Goal: Task Accomplishment & Management: Complete application form

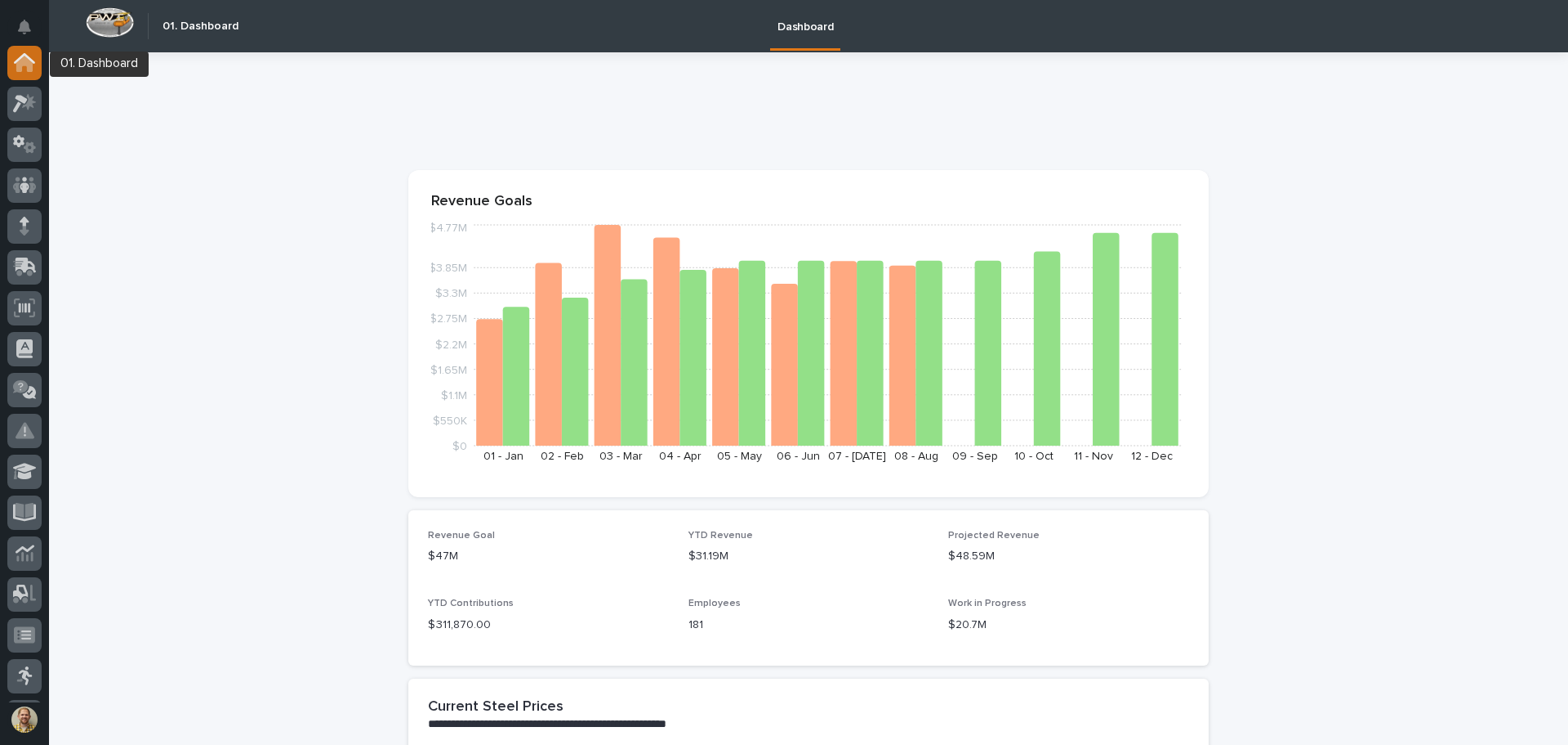
click at [26, 66] on icon at bounding box center [24, 63] width 21 height 19
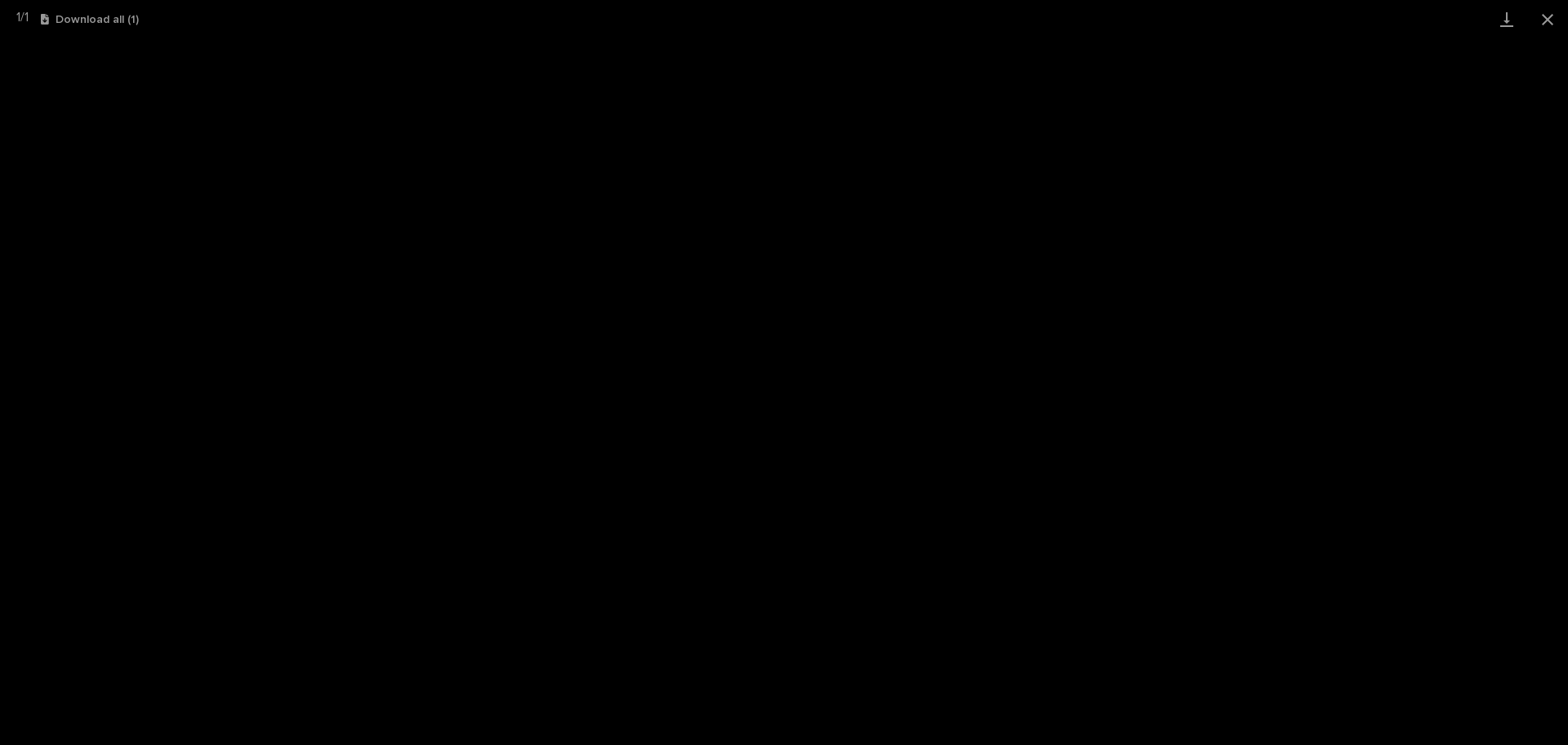
scroll to position [201, 0]
click at [1552, 15] on button "Close gallery" at bounding box center [1547, 19] width 41 height 38
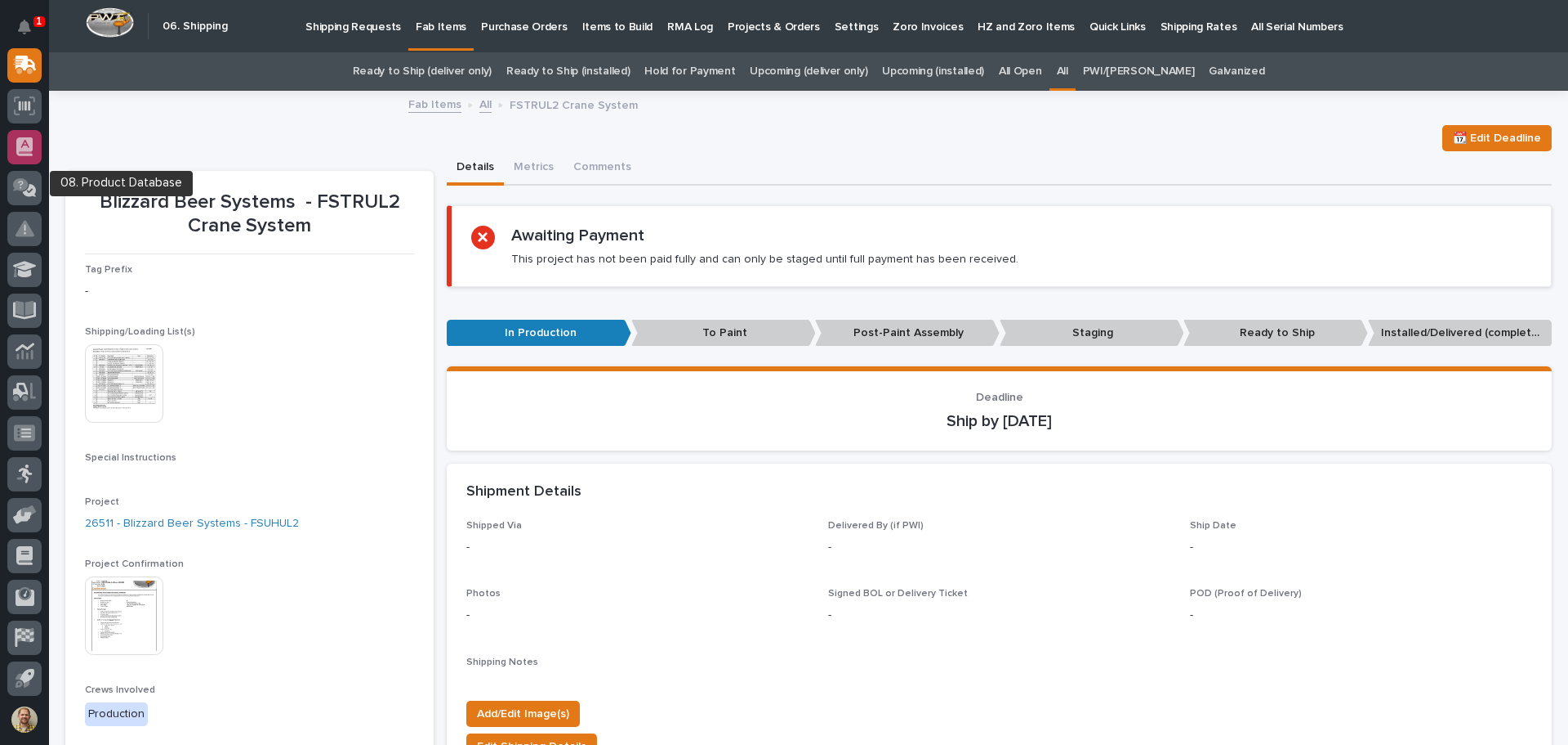
scroll to position [0, 0]
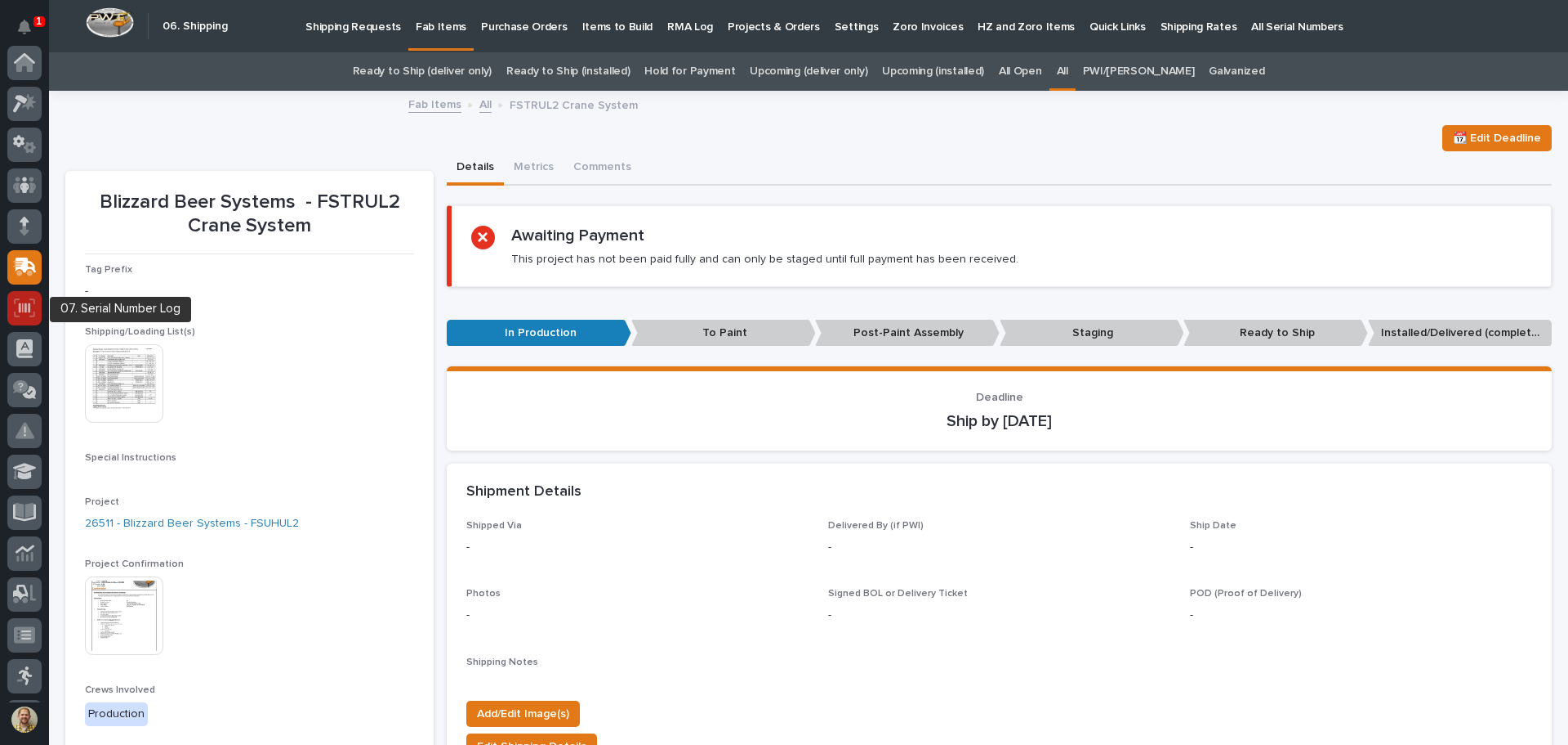
click at [27, 306] on icon at bounding box center [24, 308] width 21 height 19
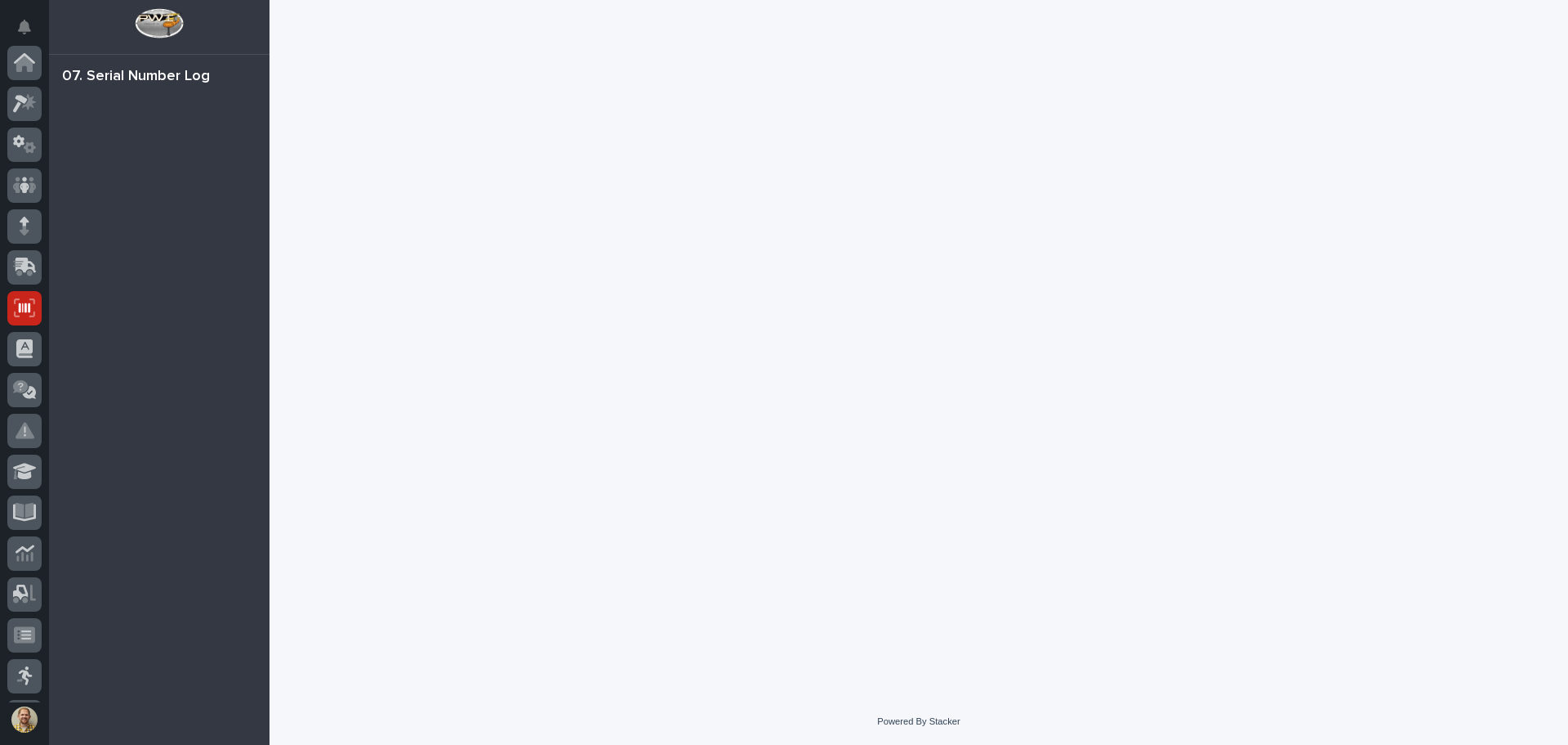
scroll to position [201, 0]
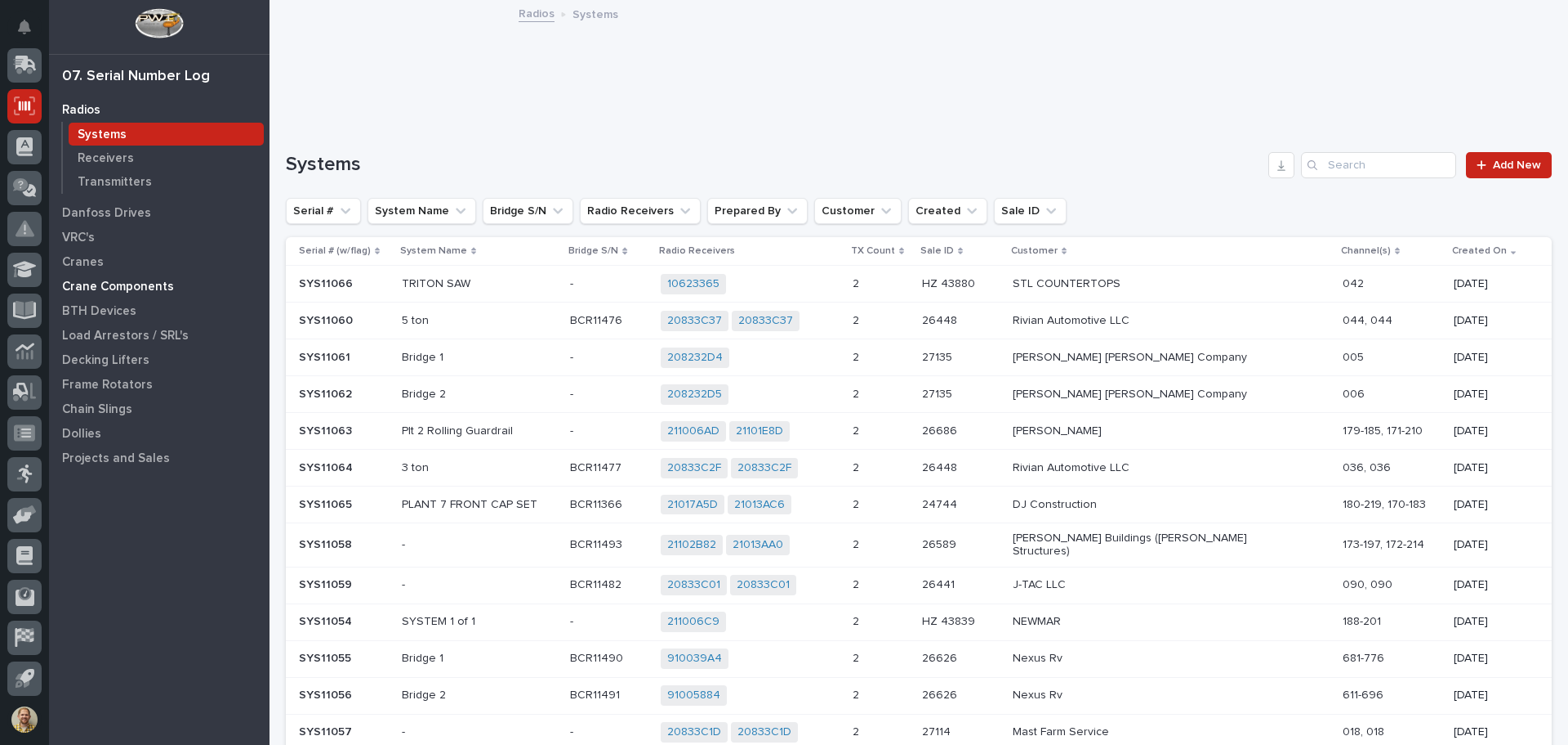
click at [122, 286] on p "Crane Components" at bounding box center [117, 287] width 112 height 15
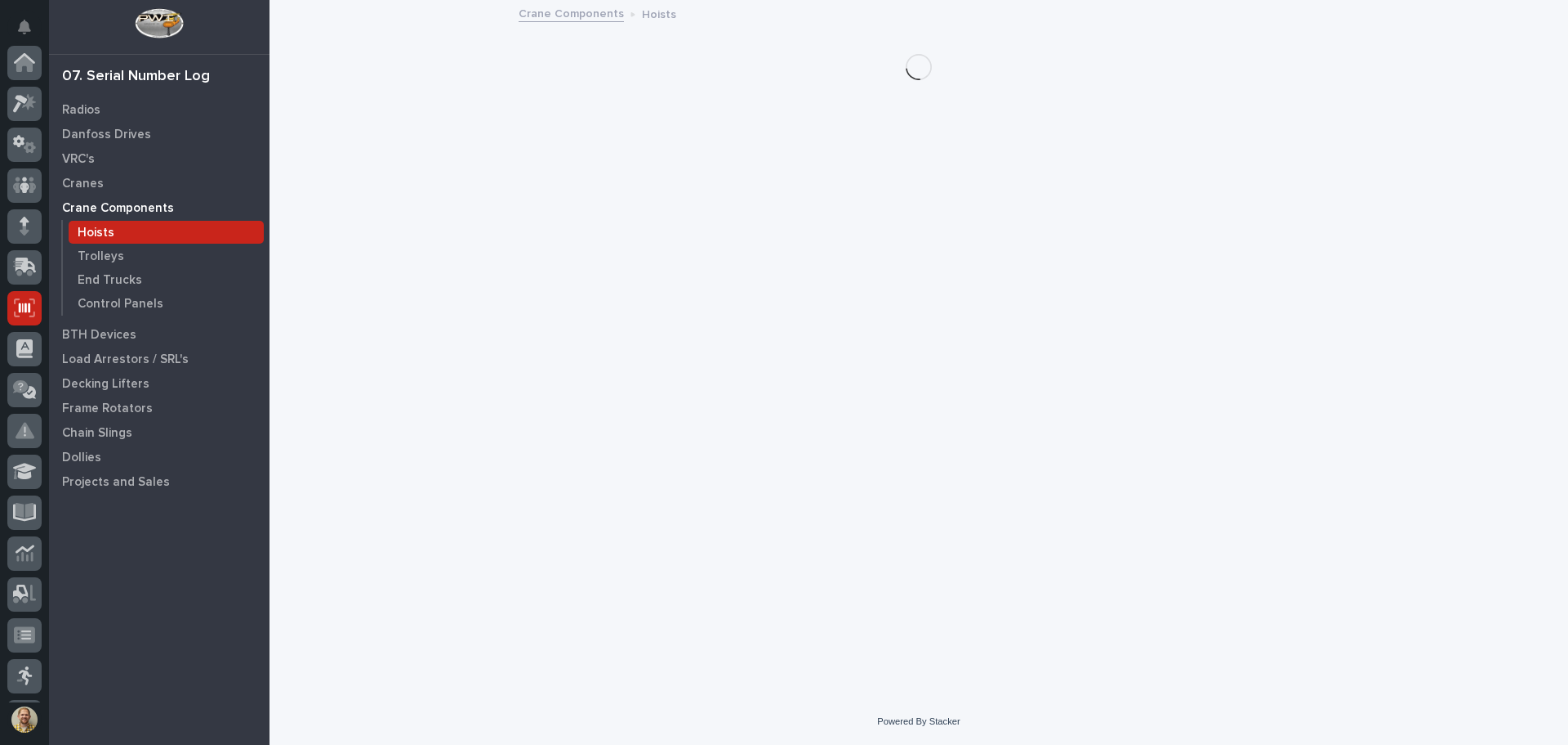
scroll to position [201, 0]
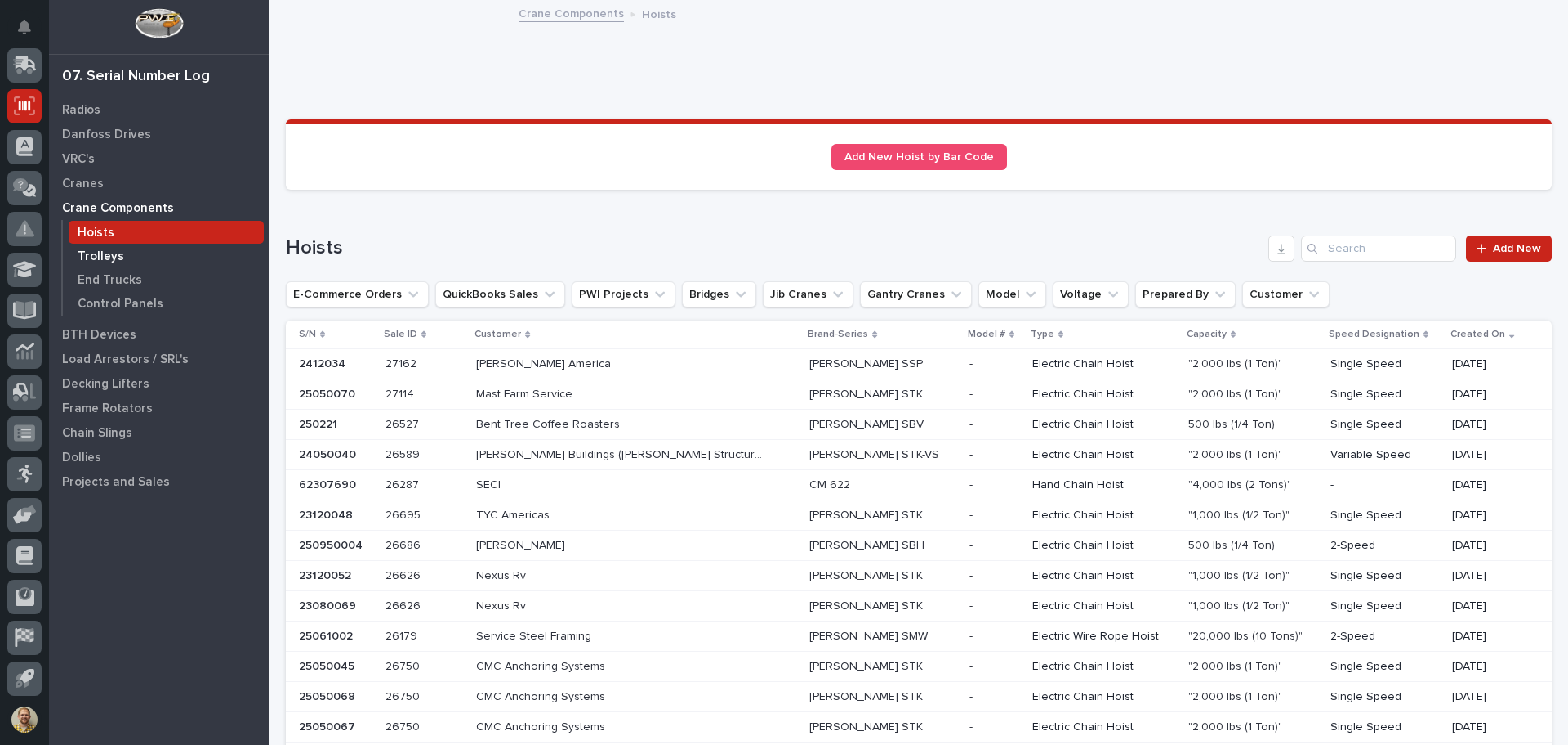
click at [107, 256] on p "Trolleys" at bounding box center [101, 257] width 46 height 15
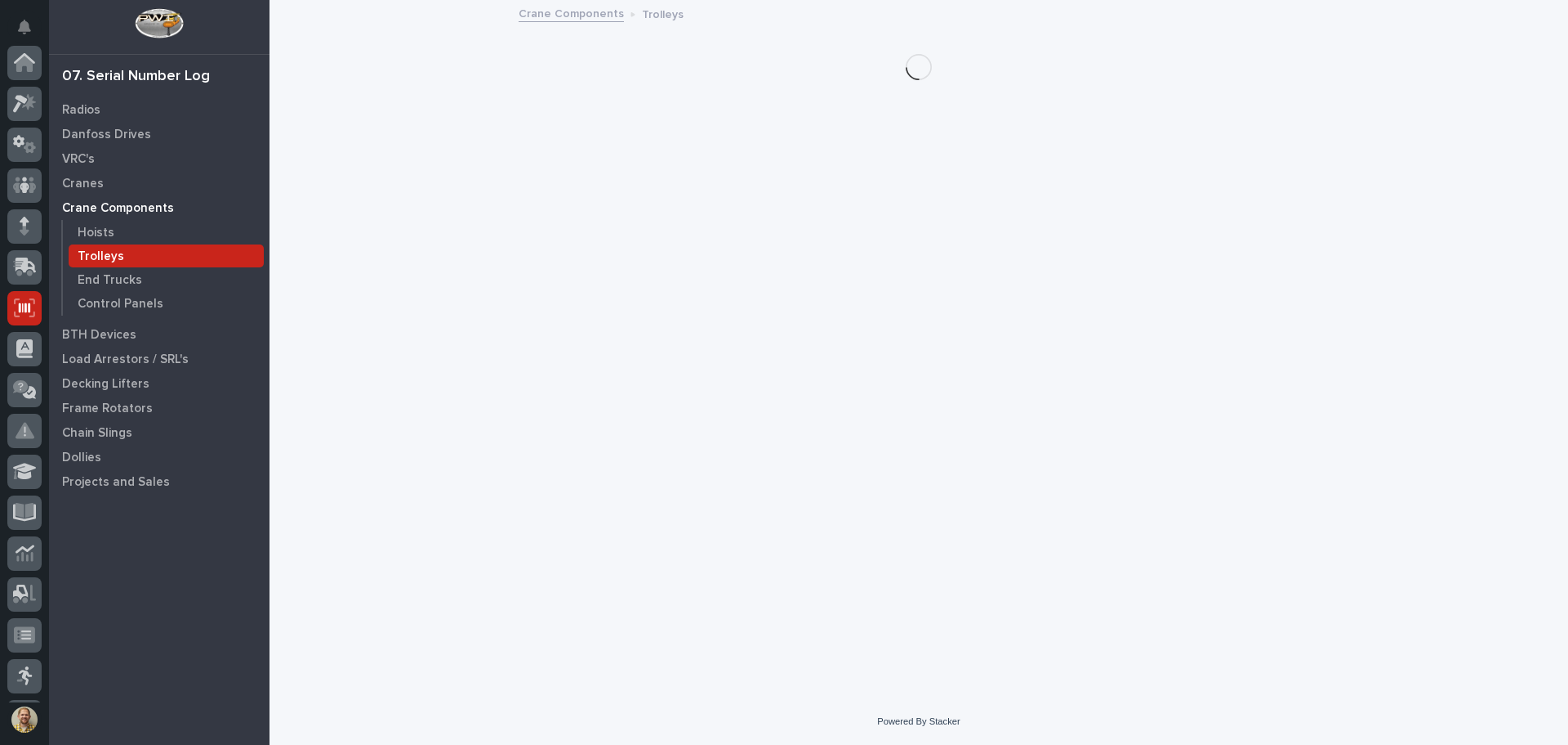
scroll to position [201, 0]
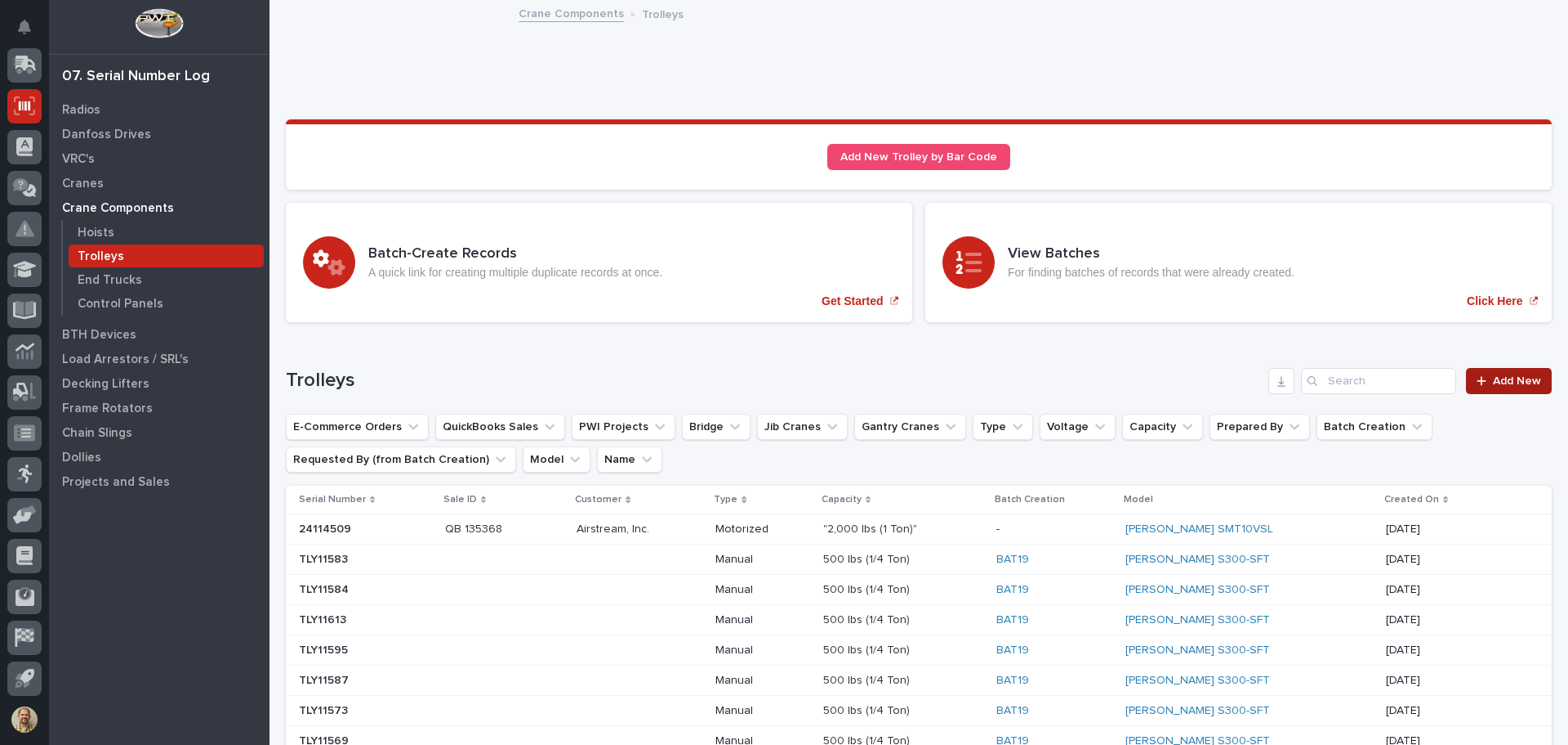
click at [1493, 378] on span "Add New" at bounding box center [1516, 380] width 48 height 12
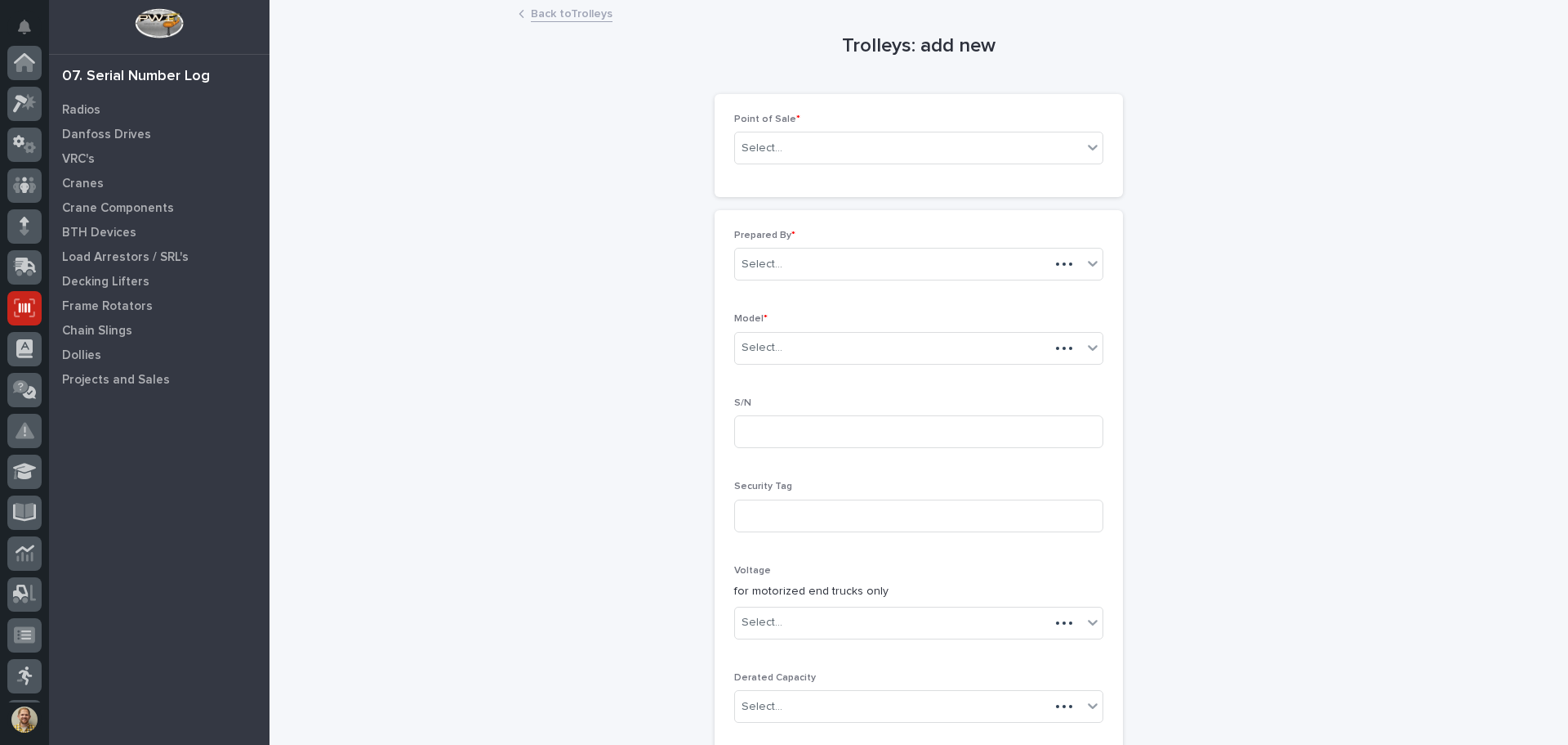
scroll to position [201, 0]
click at [896, 155] on div "Select..." at bounding box center [909, 149] width 347 height 27
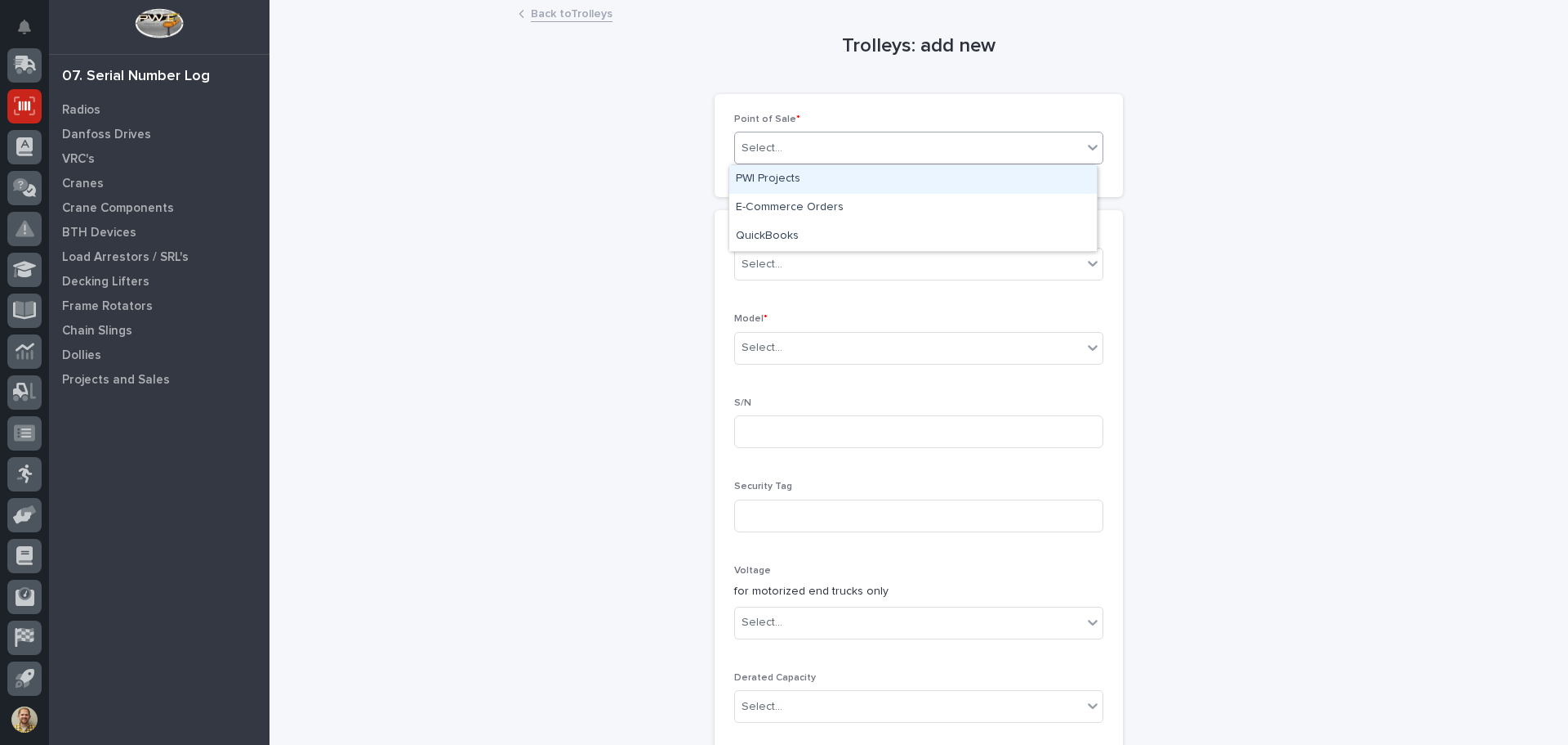
click at [882, 172] on div "PWI Projects" at bounding box center [912, 180] width 367 height 29
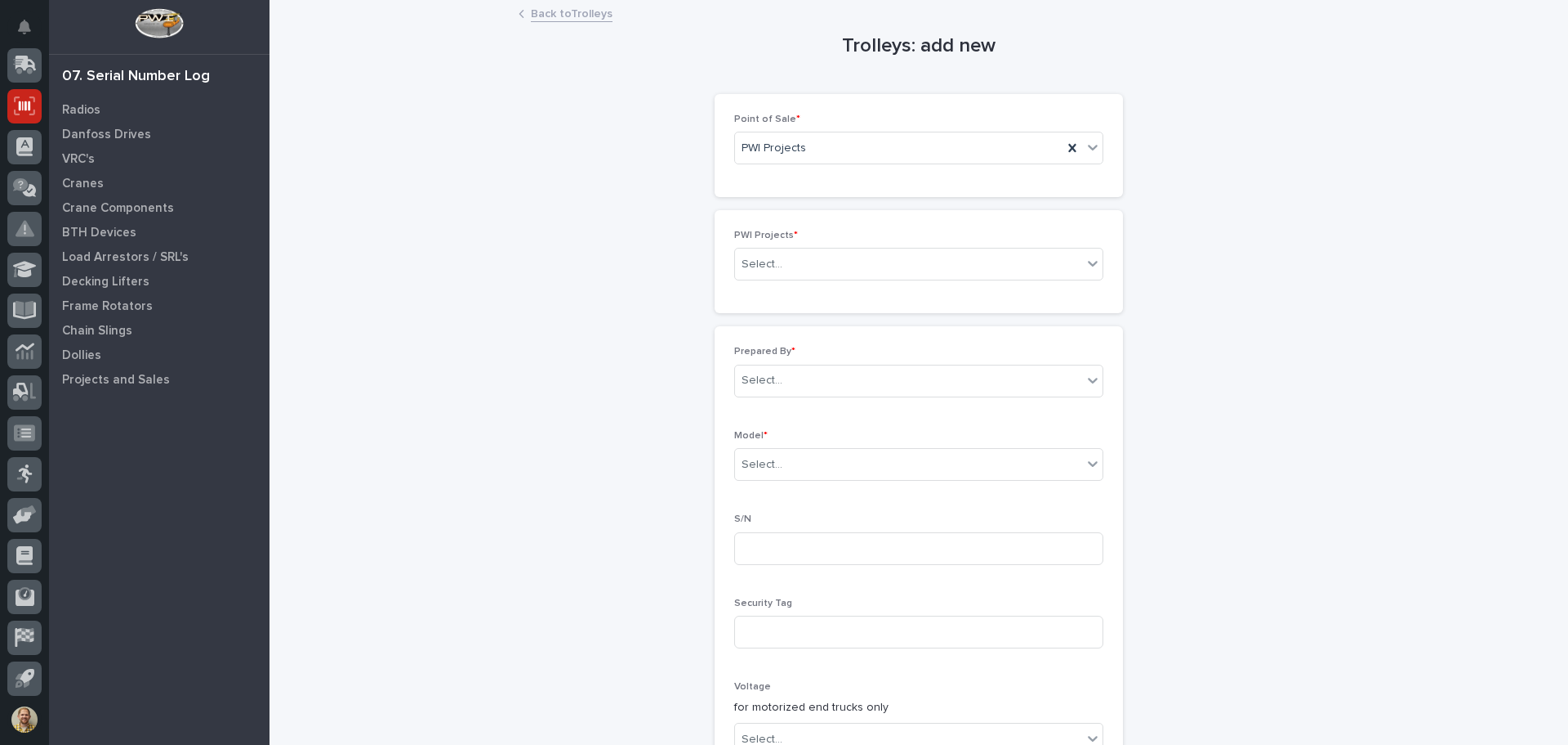
click at [545, 469] on div "Trolleys: add new Loading... Saving… Loading... Saving… Loading... Saving… Poin…" at bounding box center [919, 617] width 1266 height 1230
click at [780, 264] on div "Select..." at bounding box center [909, 265] width 347 height 27
type input "*****"
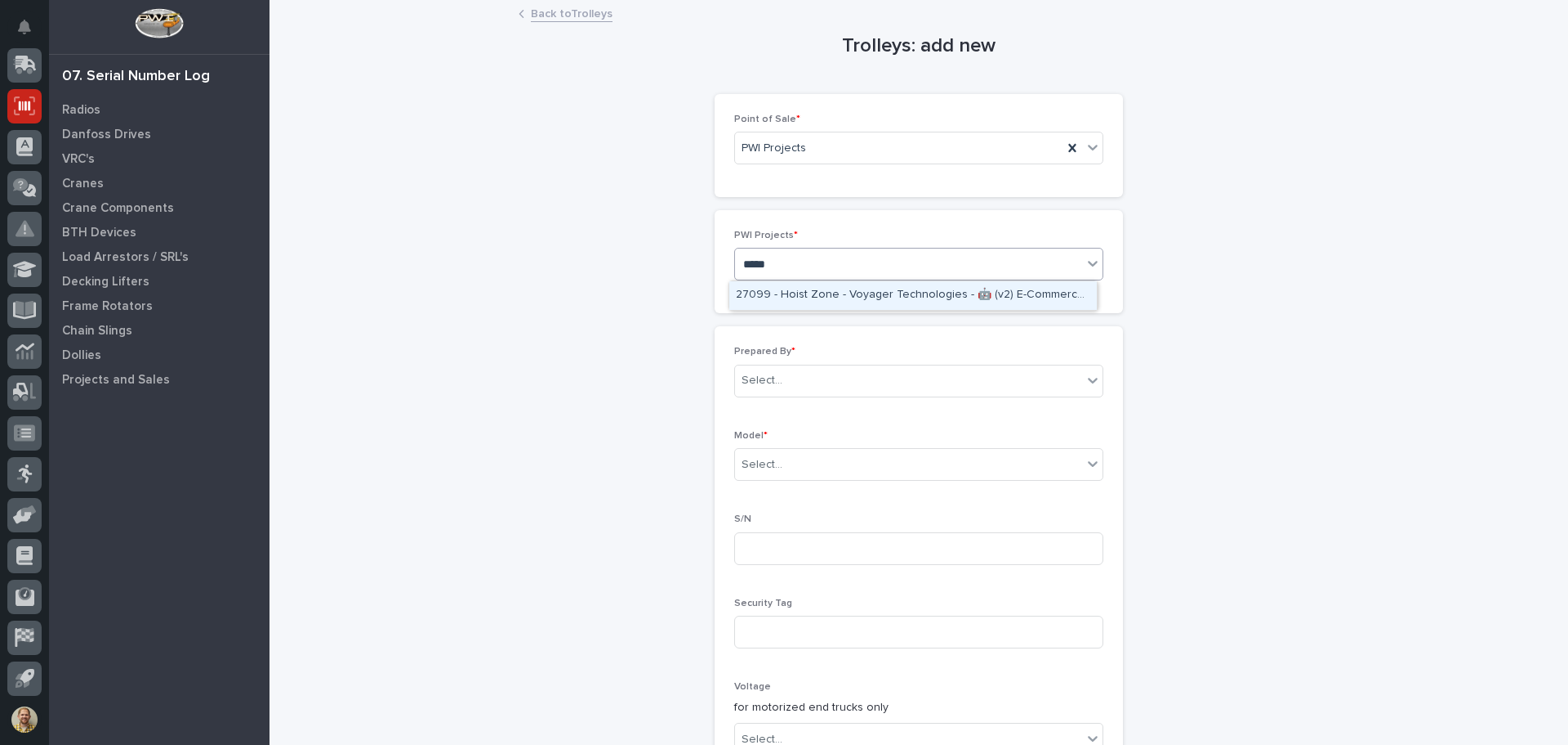
click at [789, 288] on div "27099 - Hoist Zone - Voyager Technologies - 🤖 (v2) E-Commerce Order with Fab It…" at bounding box center [912, 296] width 367 height 29
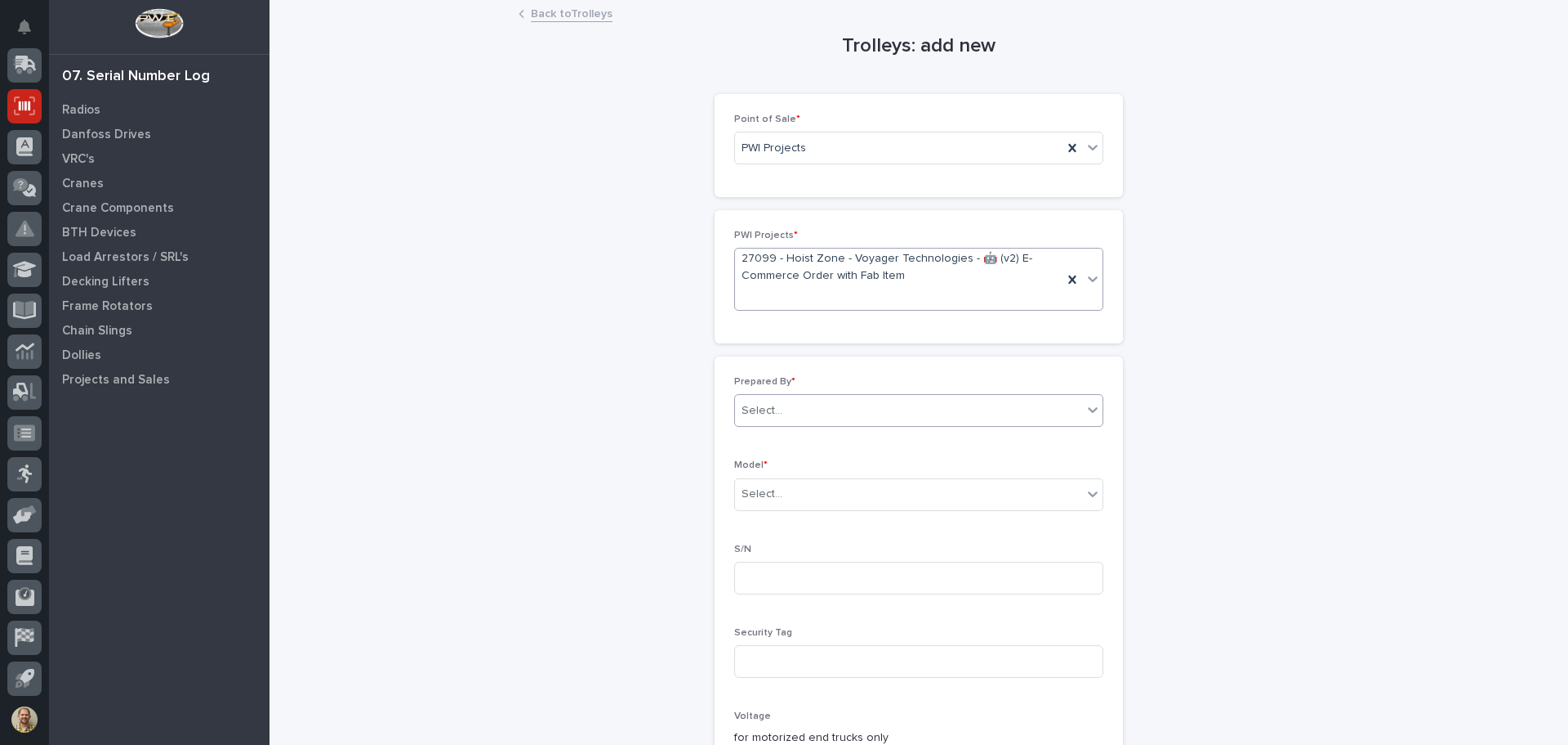
click at [784, 407] on input "text" at bounding box center [785, 410] width 2 height 14
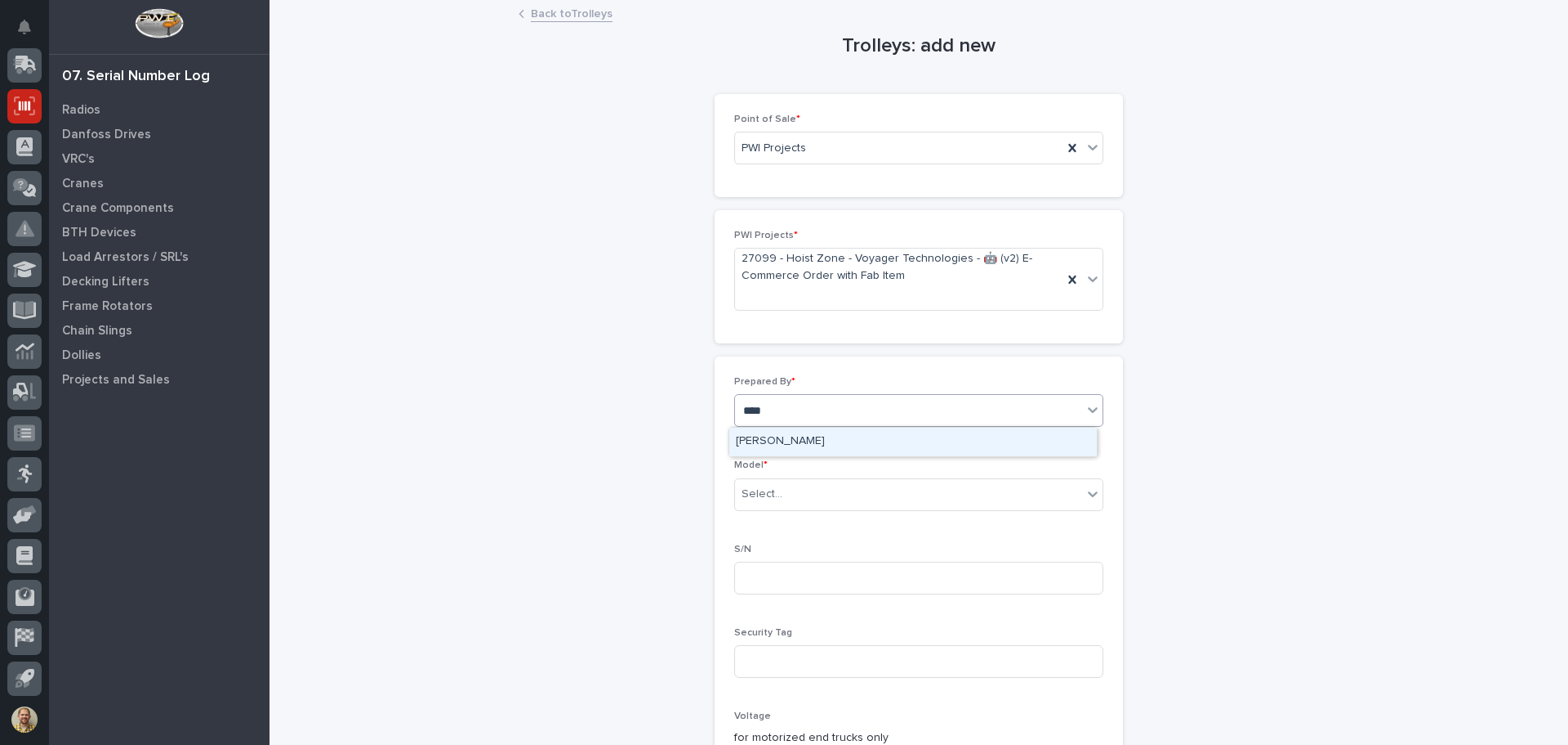
type input "*****"
click at [956, 439] on div "[PERSON_NAME]" at bounding box center [912, 442] width 367 height 29
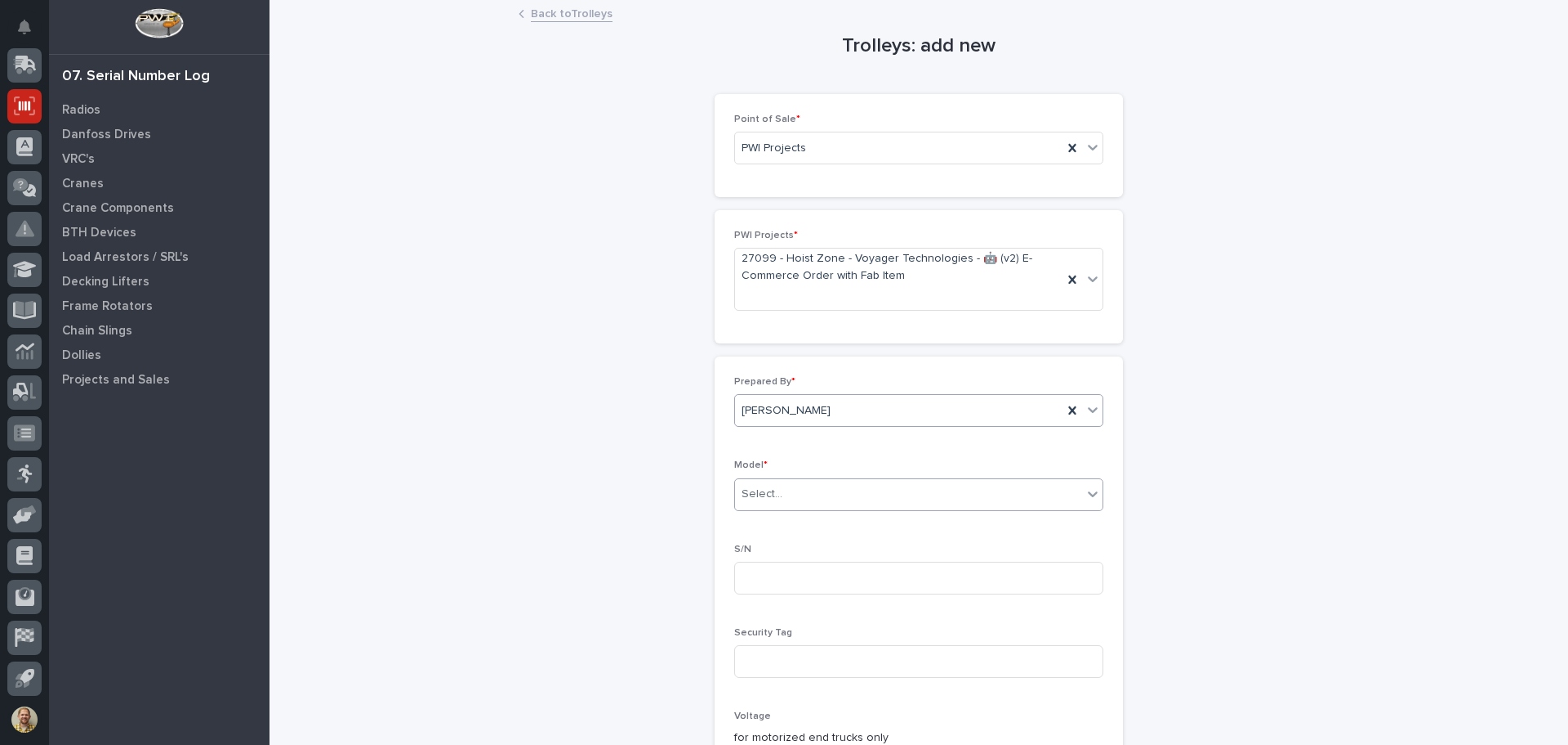
drag, startPoint x: 901, startPoint y: 479, endPoint x: 894, endPoint y: 490, distance: 13.0
click at [899, 481] on div "Select..." at bounding box center [919, 495] width 369 height 33
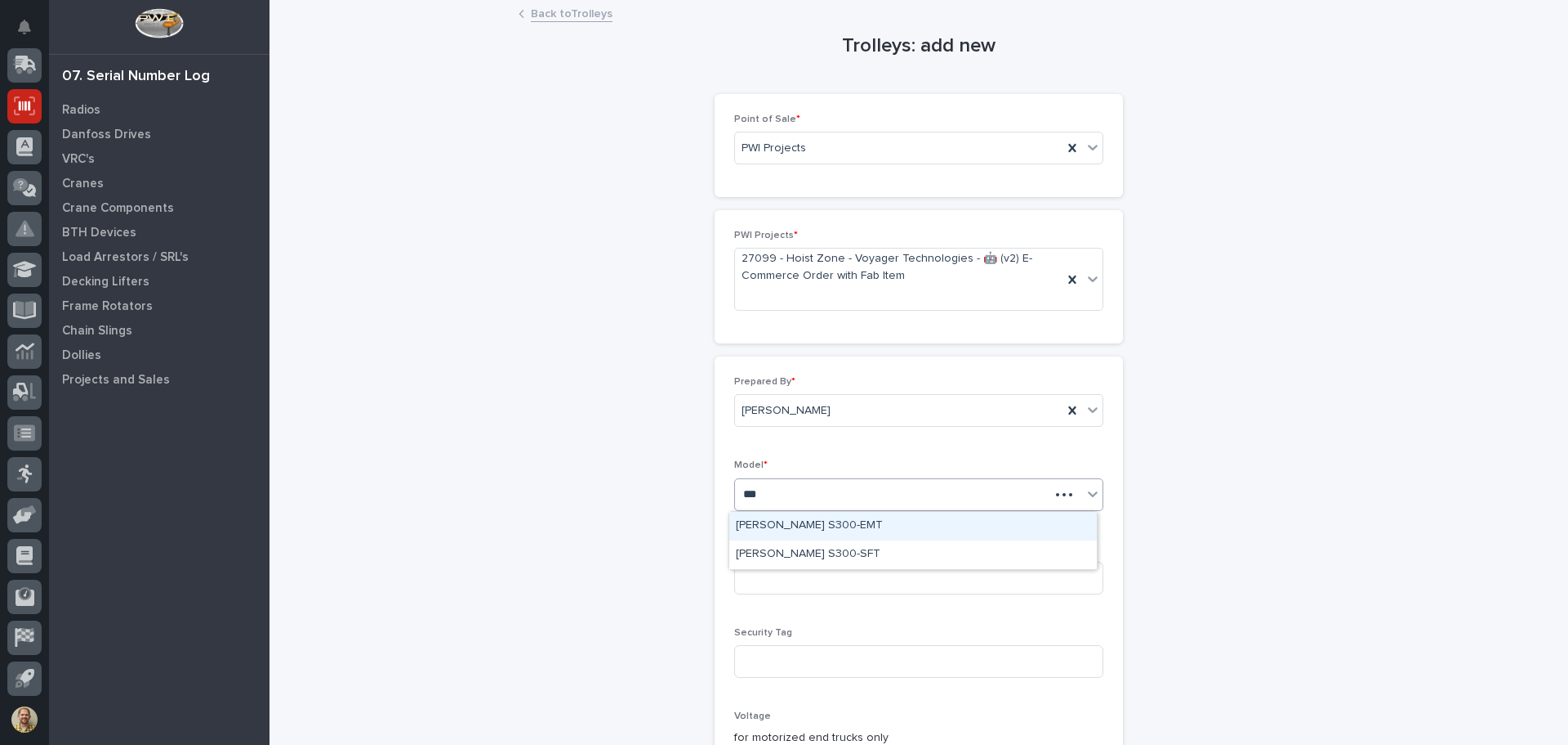
type input "****"
click at [871, 530] on div "[PERSON_NAME] S300-EMT" at bounding box center [912, 526] width 367 height 29
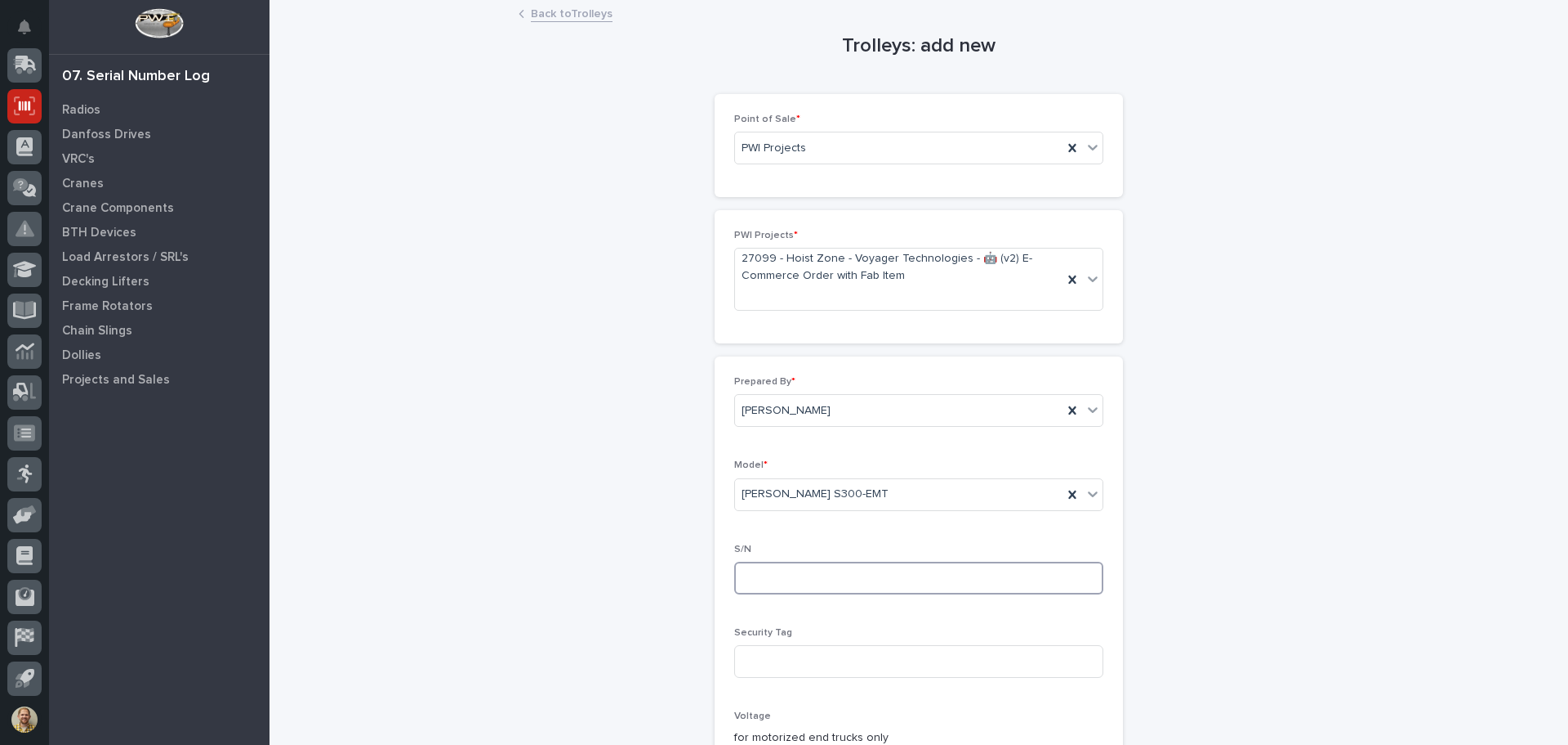
click at [794, 581] on input at bounding box center [919, 578] width 369 height 33
type input "t"
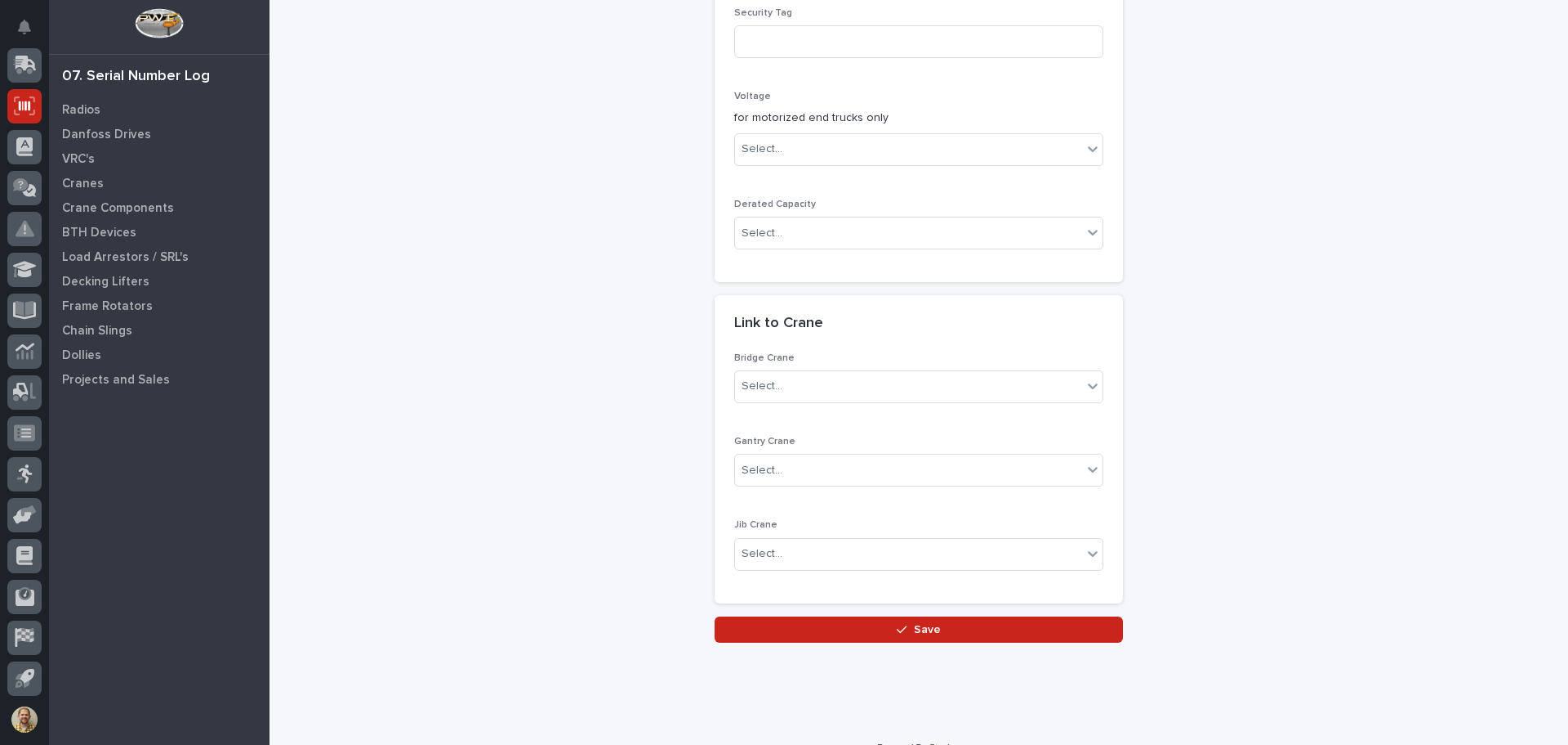
scroll to position [645, 0]
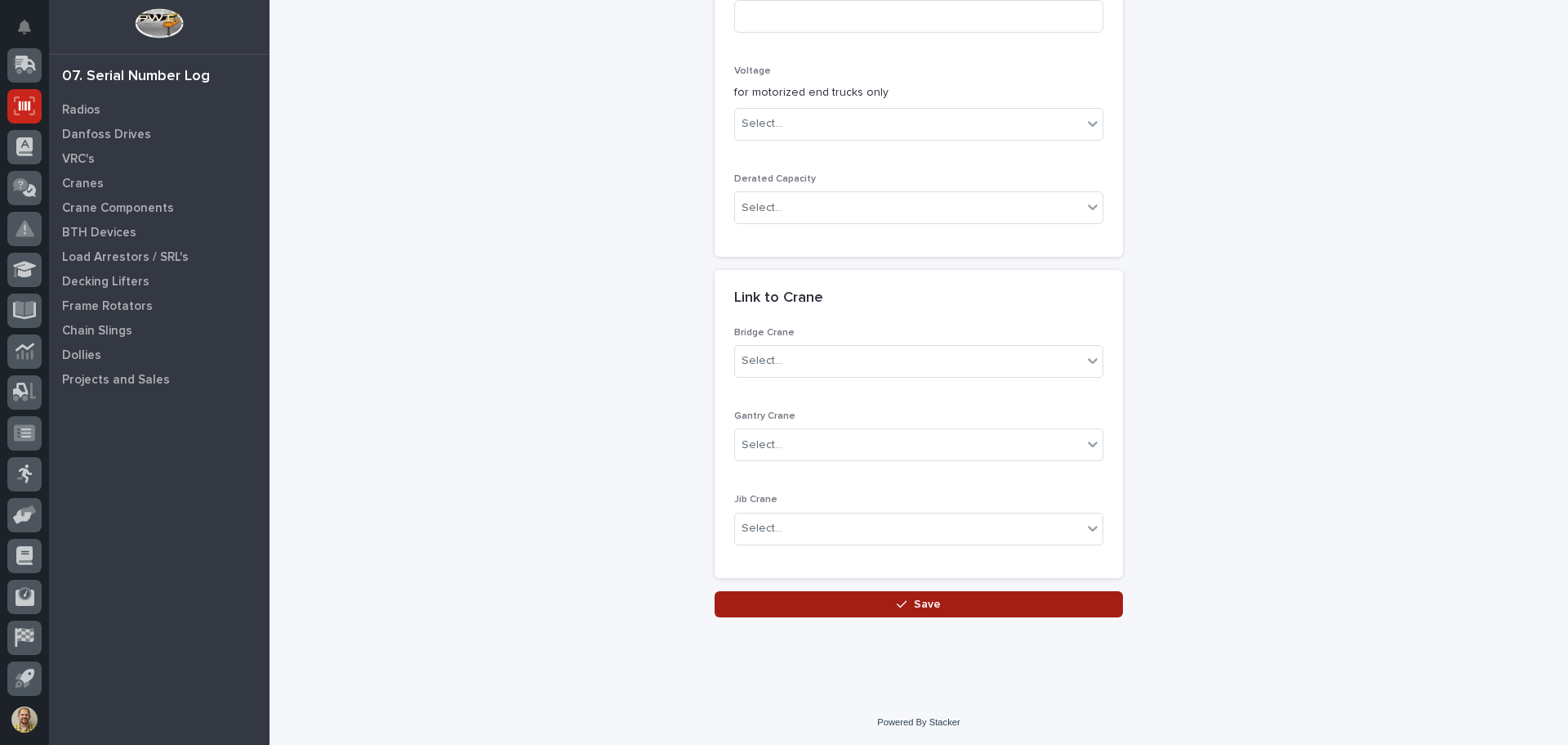
type input "TYL10349"
click at [888, 608] on button "Save" at bounding box center [919, 603] width 408 height 26
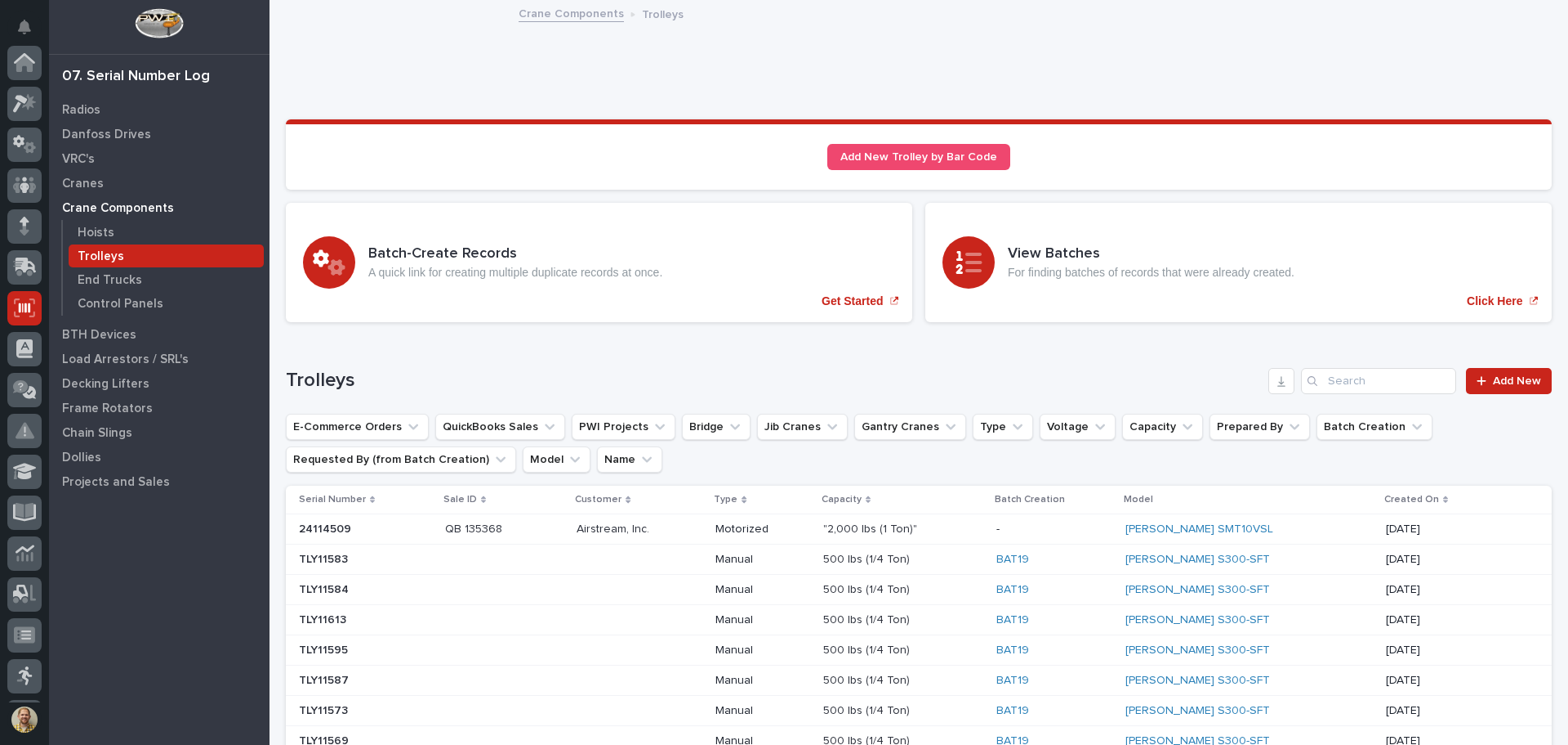
scroll to position [201, 0]
click at [141, 655] on div "Radios Danfoss Drives VRC's Cranes Crane Components Hoists Trolleys End Trucks …" at bounding box center [159, 420] width 220 height 647
click at [41, 70] on div at bounding box center [24, 65] width 34 height 34
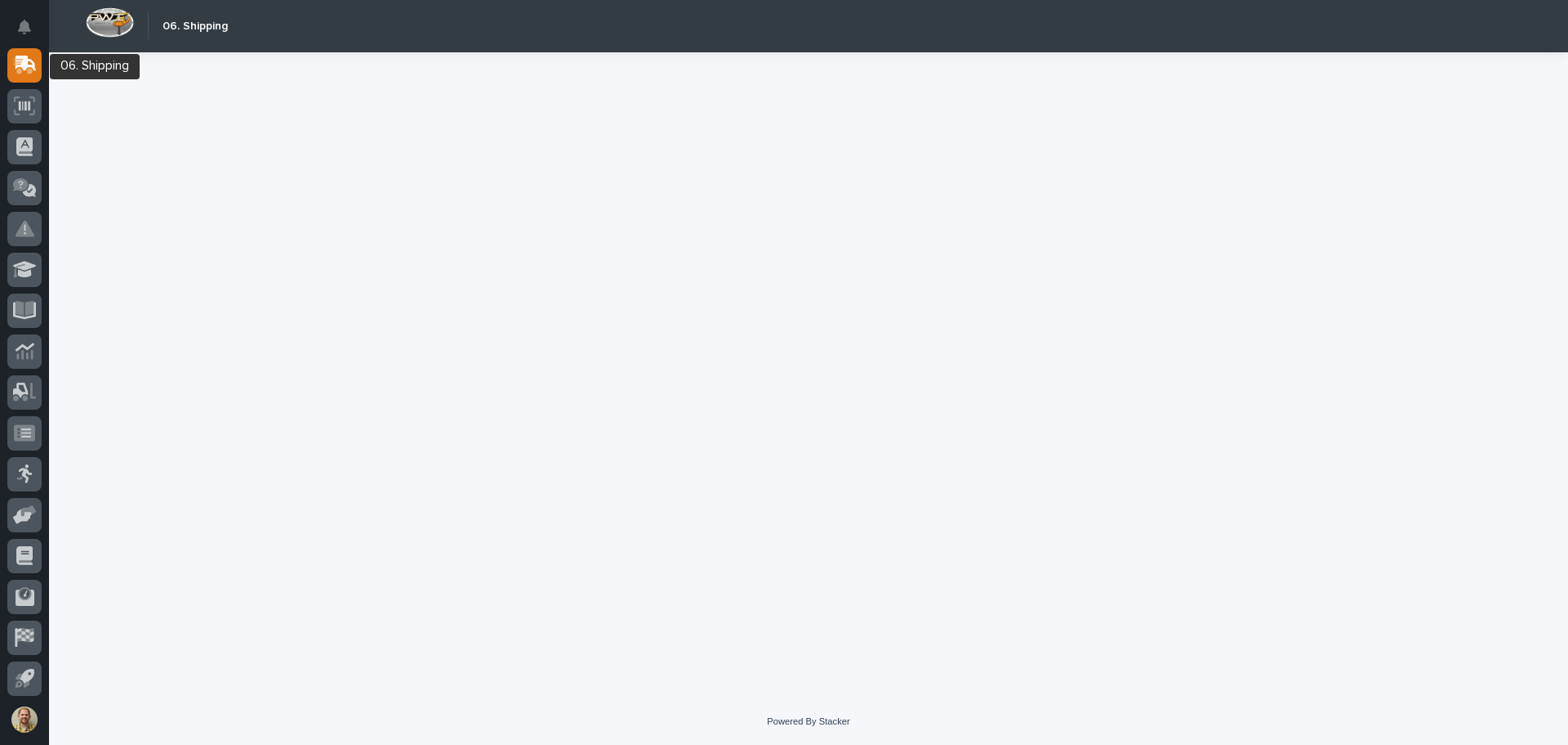
scroll to position [131, 0]
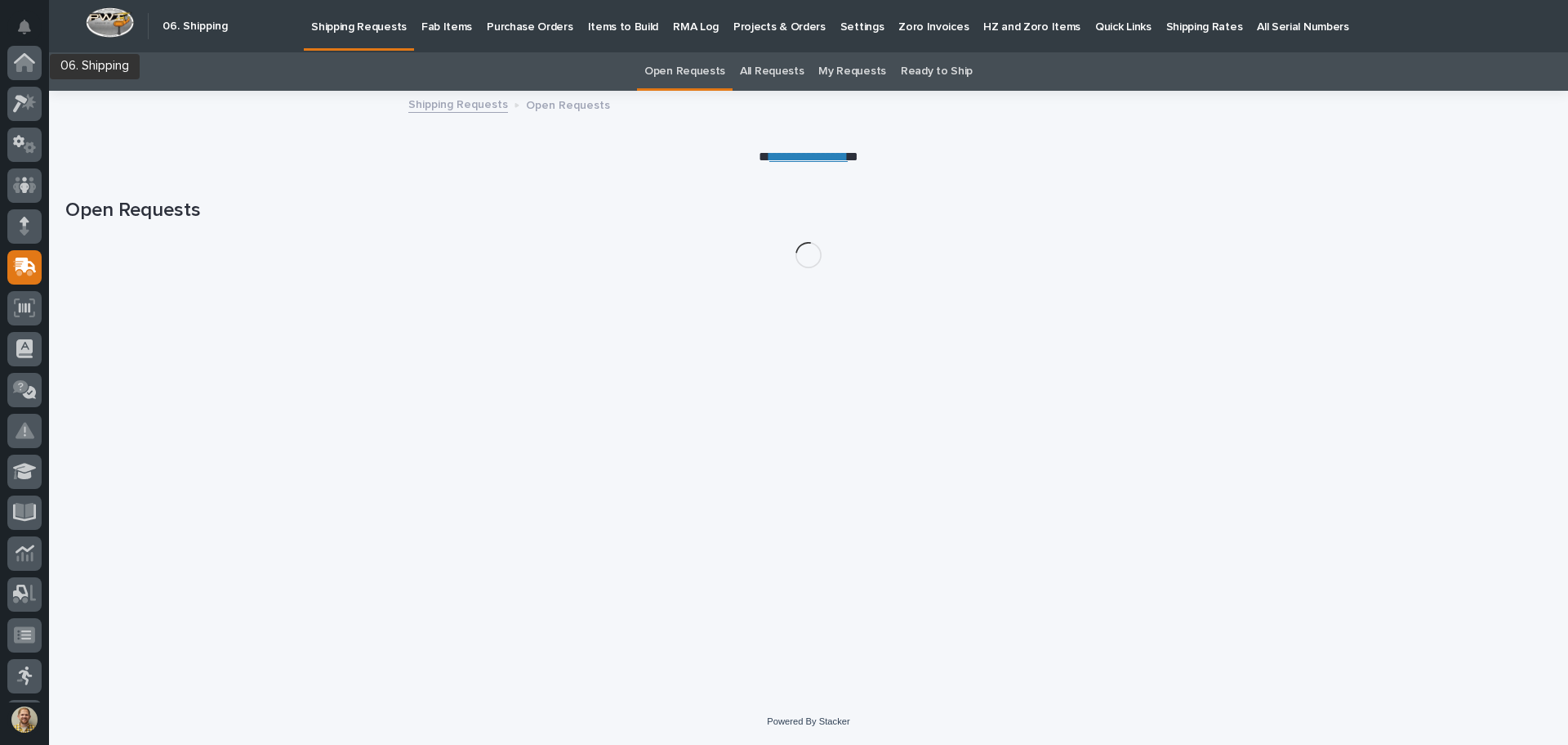
scroll to position [201, 0]
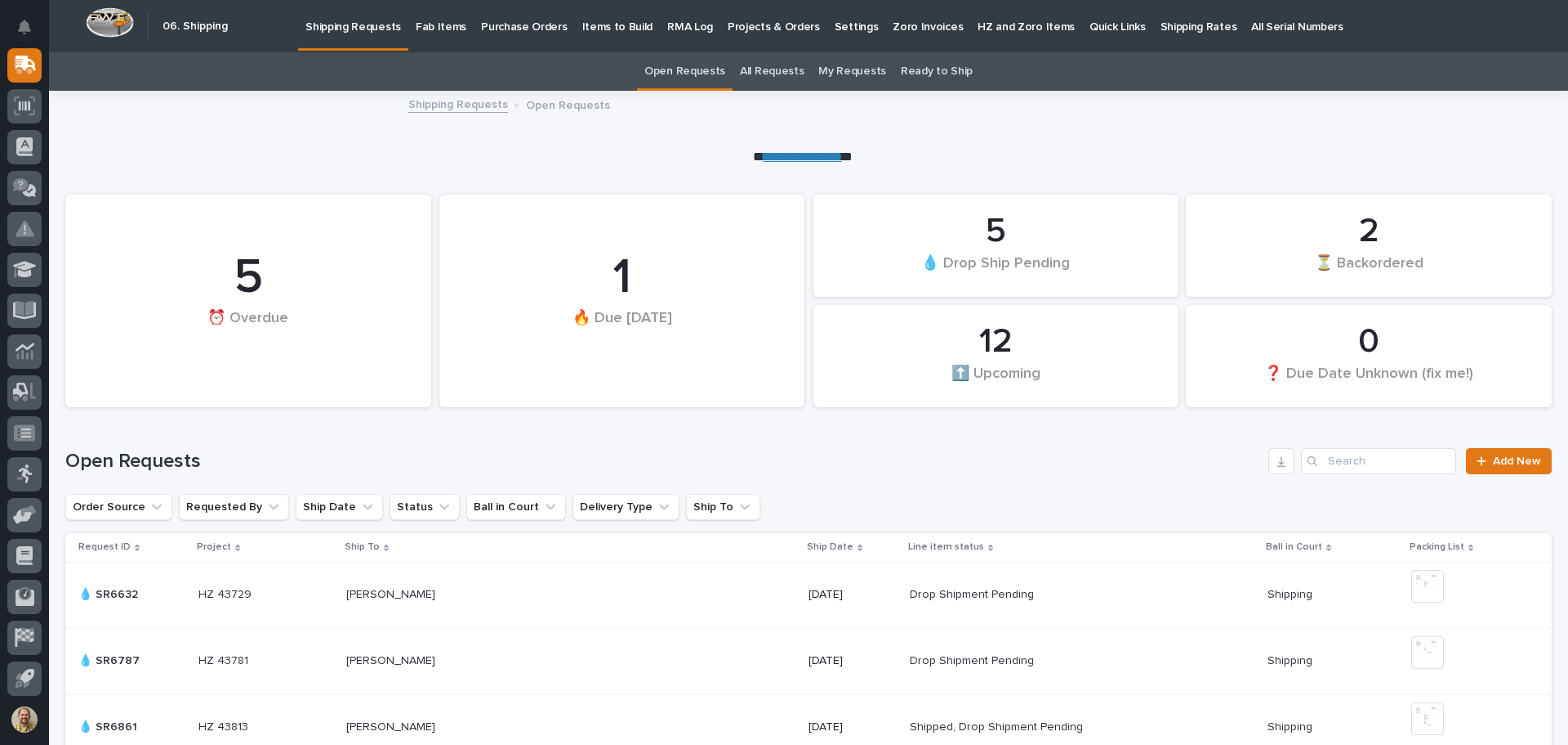
click at [431, 25] on p "Fab Items" at bounding box center [441, 17] width 51 height 34
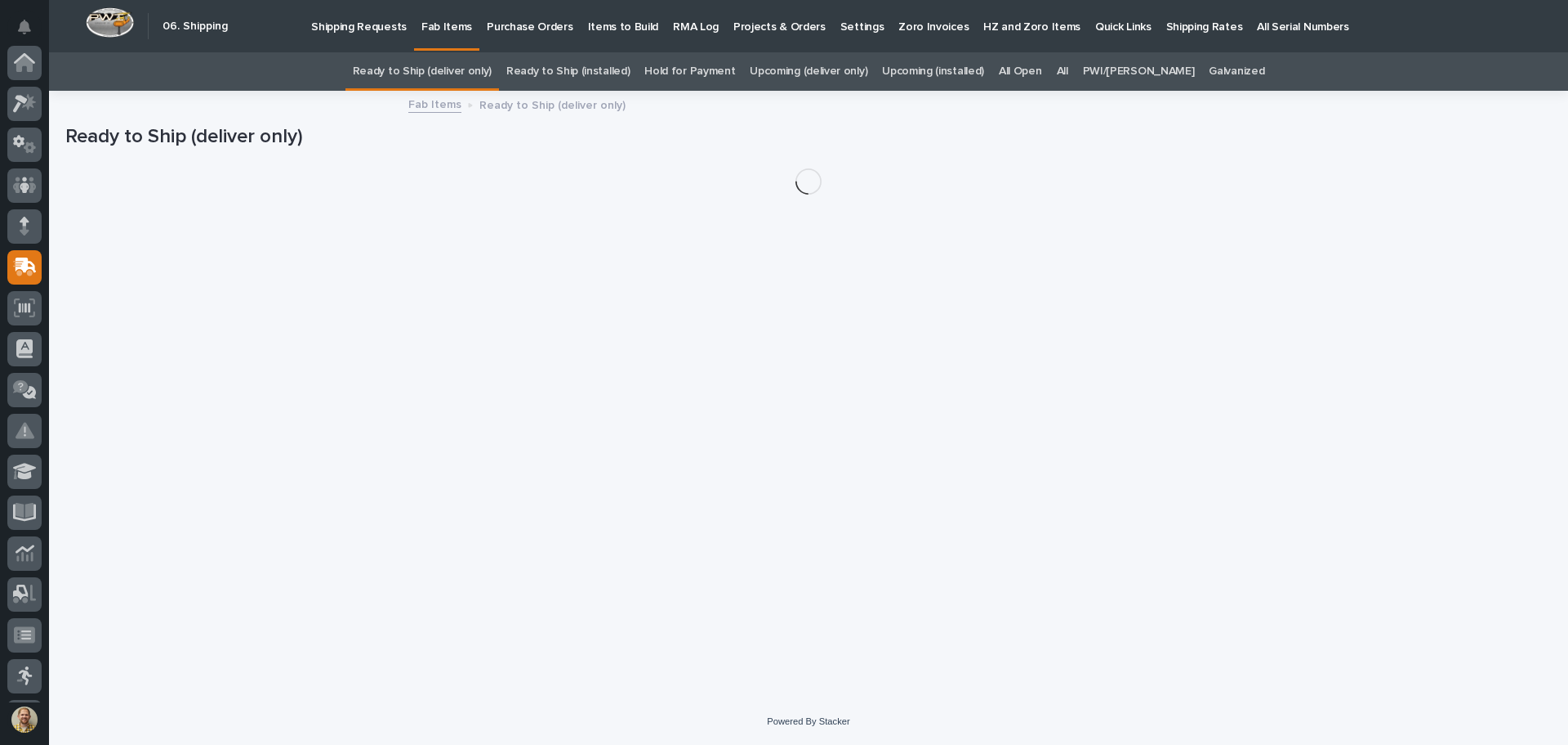
scroll to position [201, 0]
click at [1076, 65] on div "All" at bounding box center [1062, 72] width 26 height 38
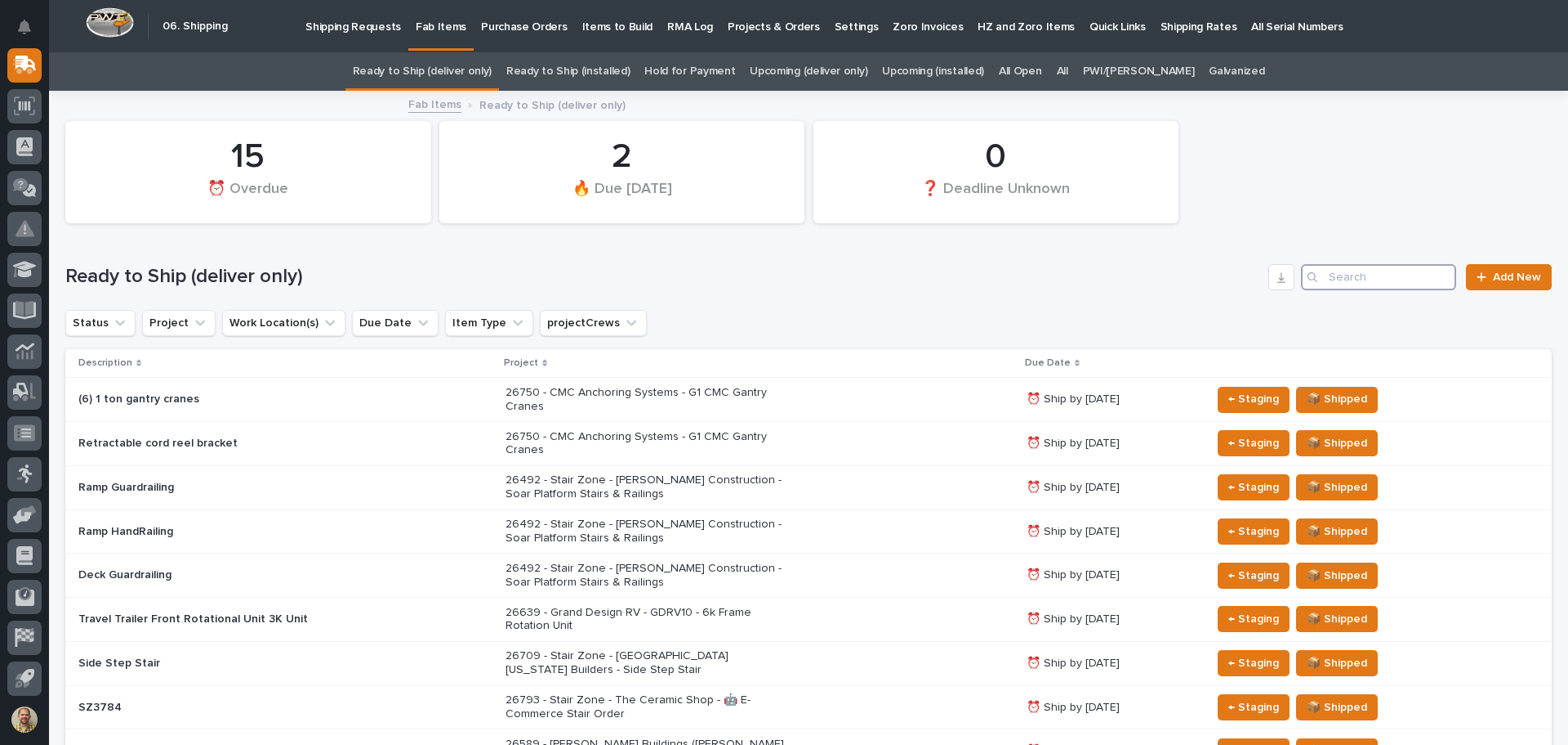
click at [1357, 279] on input "Search" at bounding box center [1378, 277] width 155 height 26
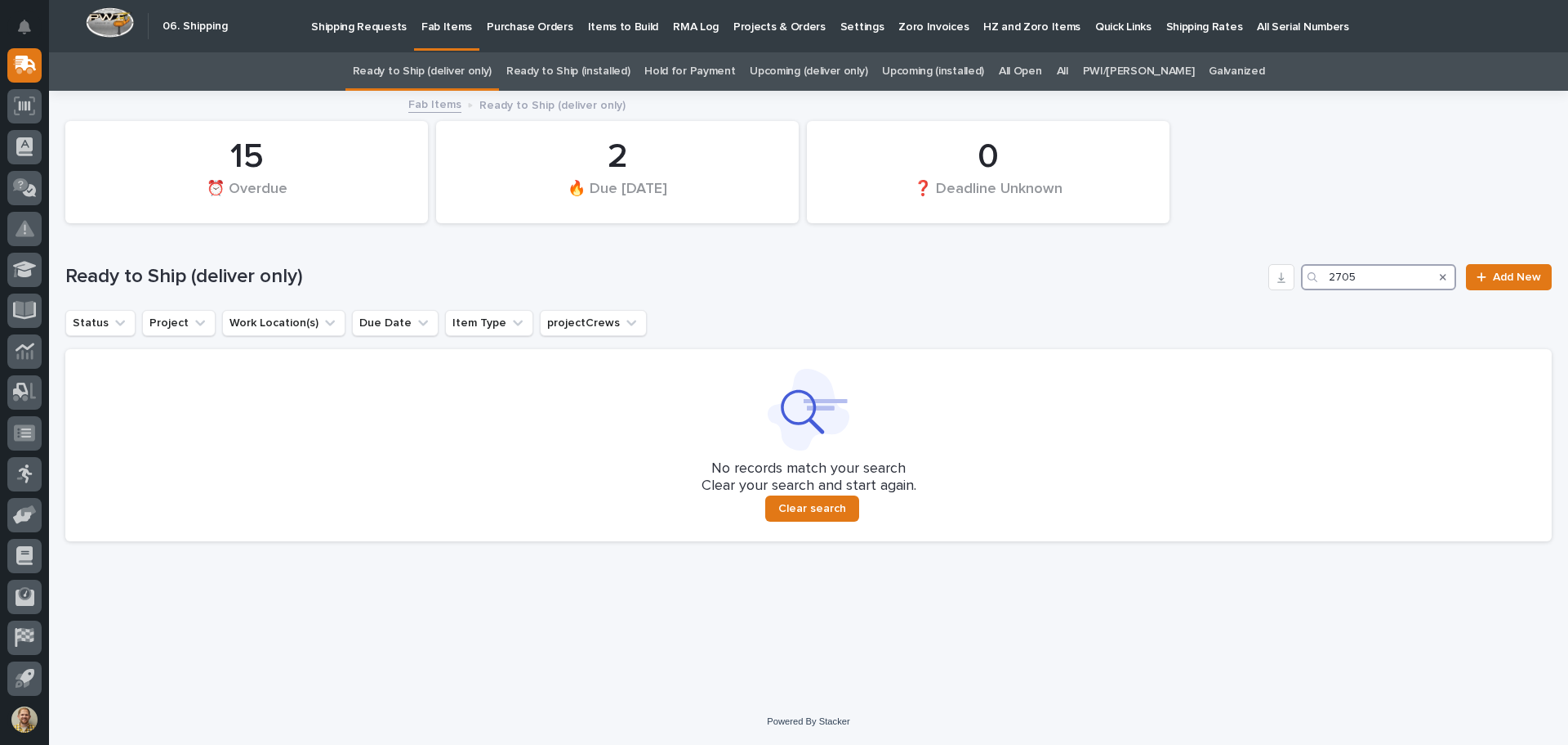
click at [1337, 274] on input "2705" at bounding box center [1378, 277] width 155 height 26
type input "25705"
click at [1068, 75] on link "All" at bounding box center [1062, 72] width 12 height 38
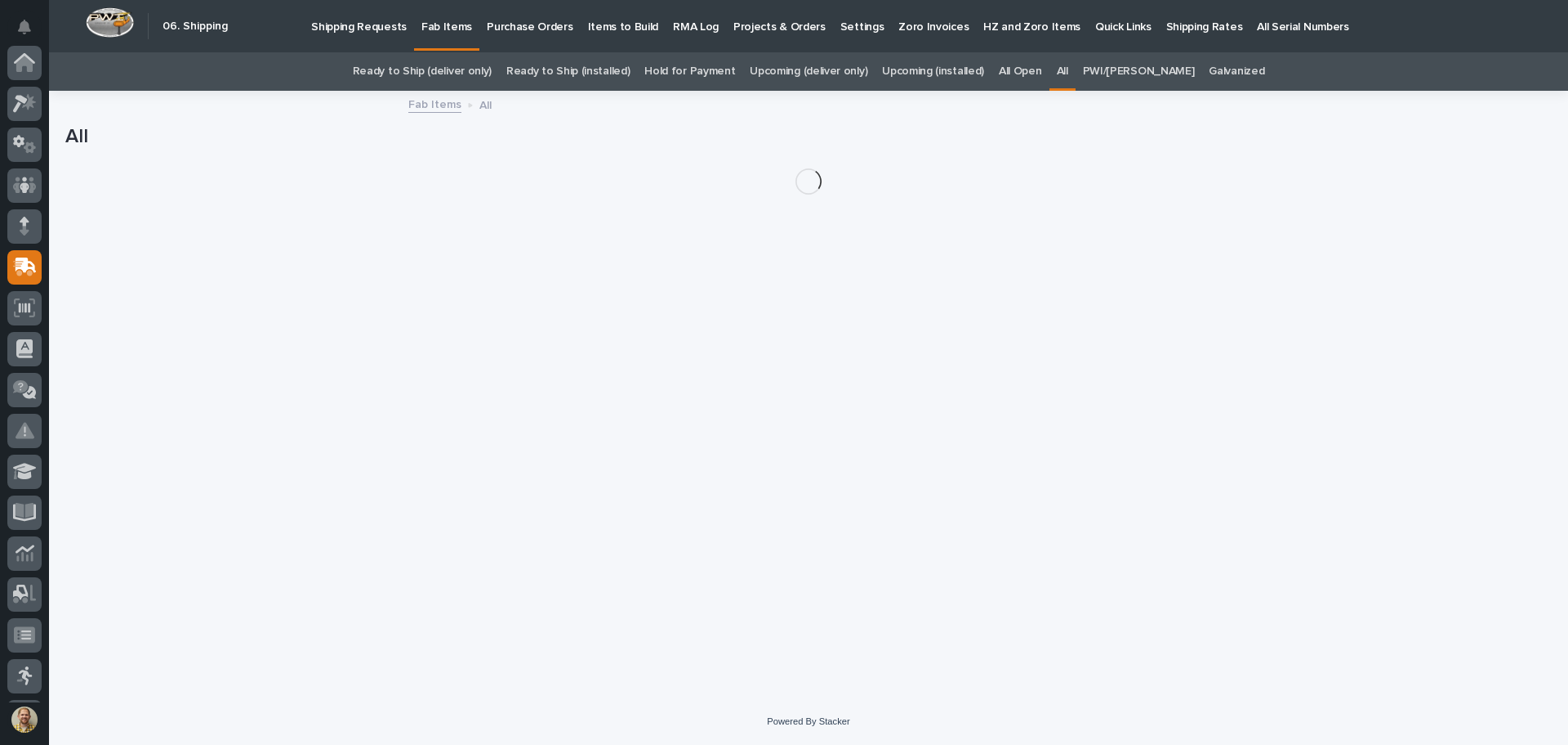
scroll to position [201, 0]
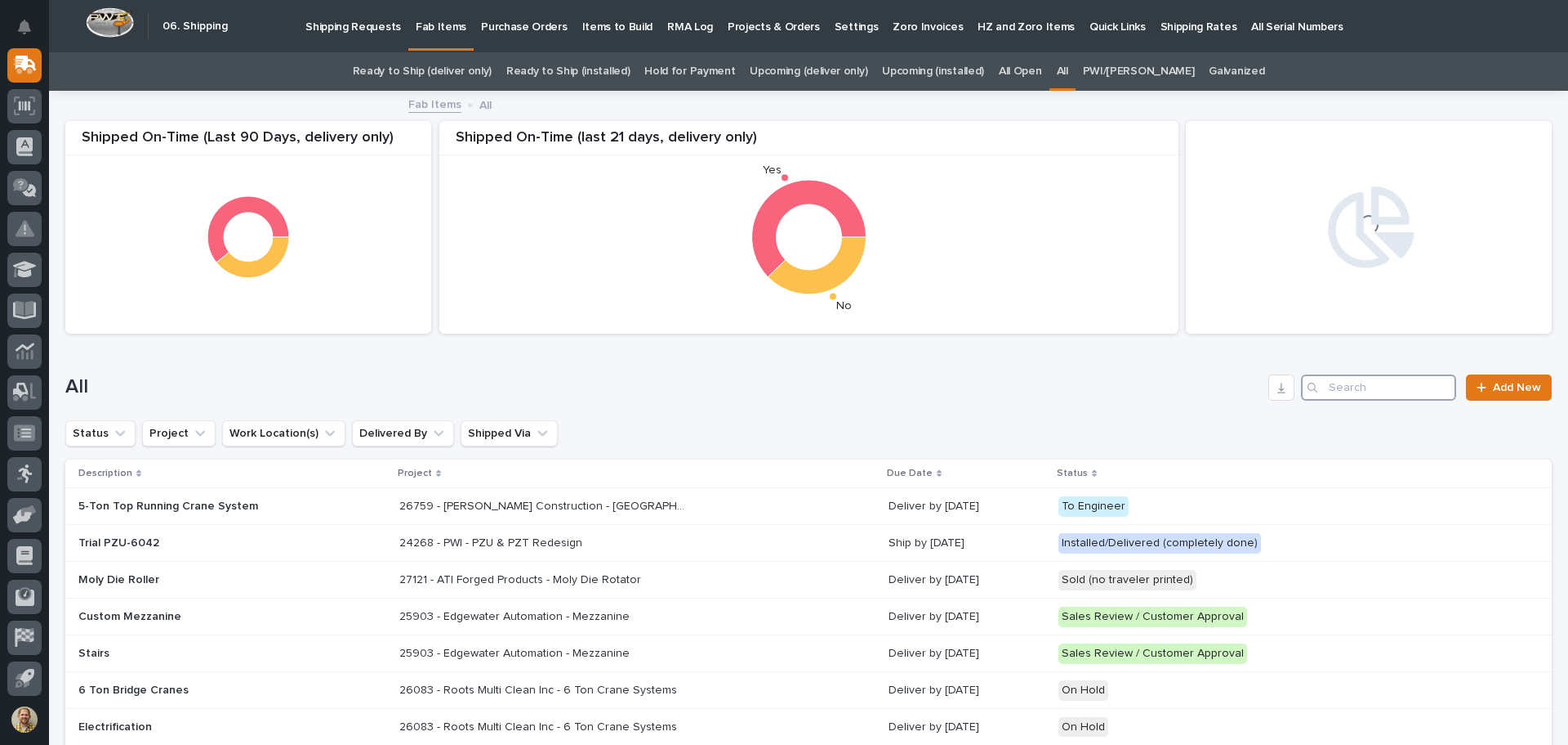
click at [1368, 377] on input "Search" at bounding box center [1378, 387] width 155 height 26
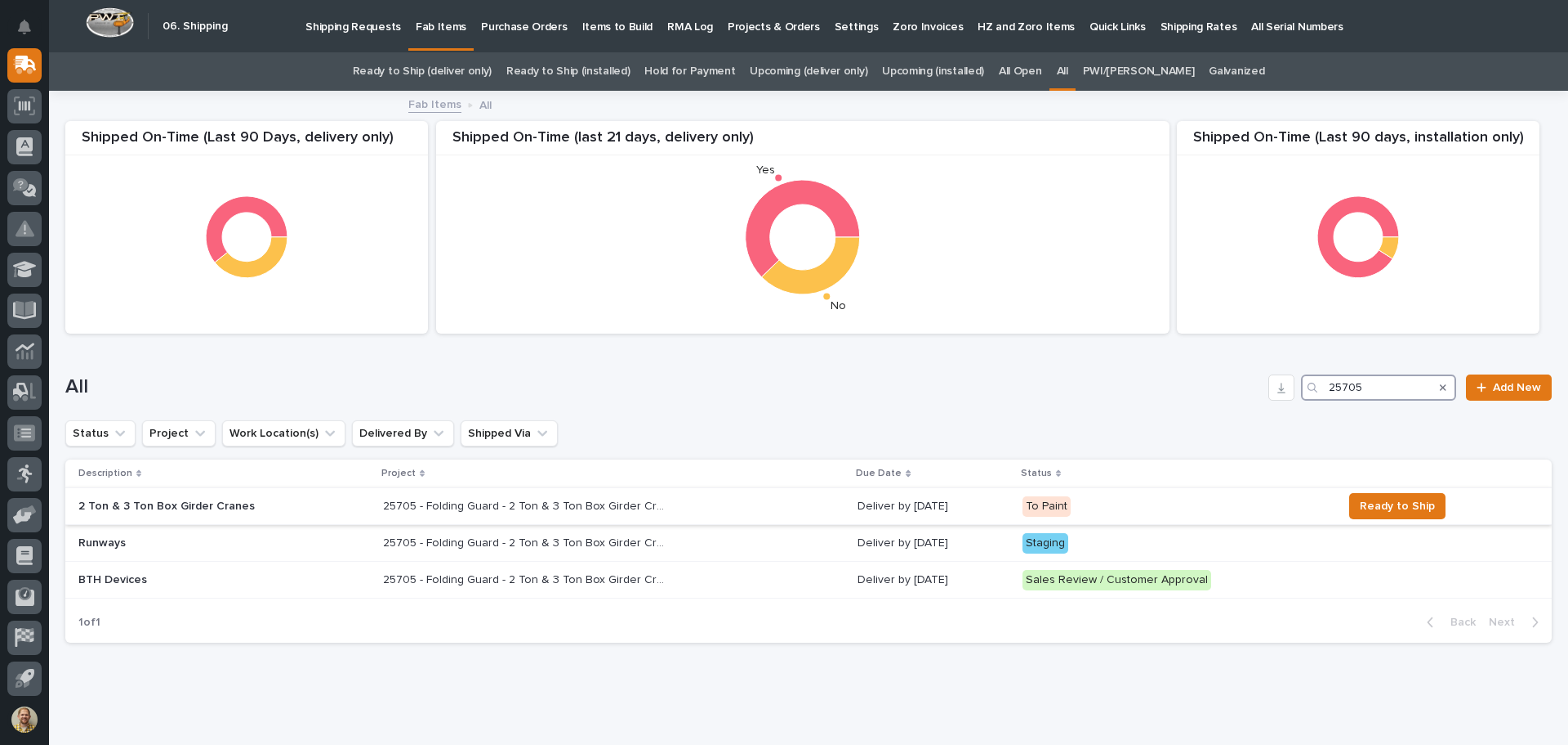
type input "25705"
click at [283, 507] on p "2 Ton & 3 Ton Box Girder Cranes" at bounding box center [220, 505] width 286 height 14
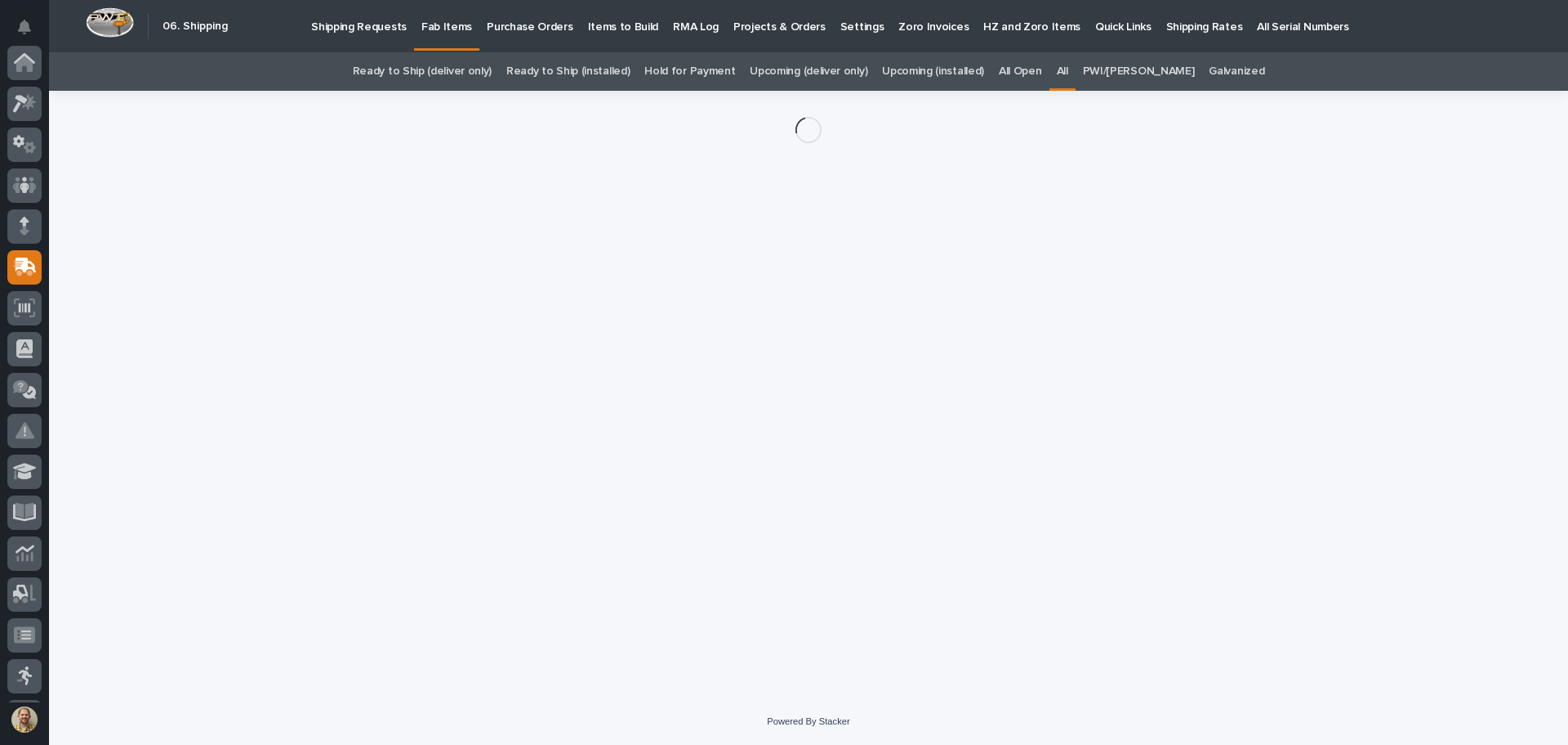
scroll to position [201, 0]
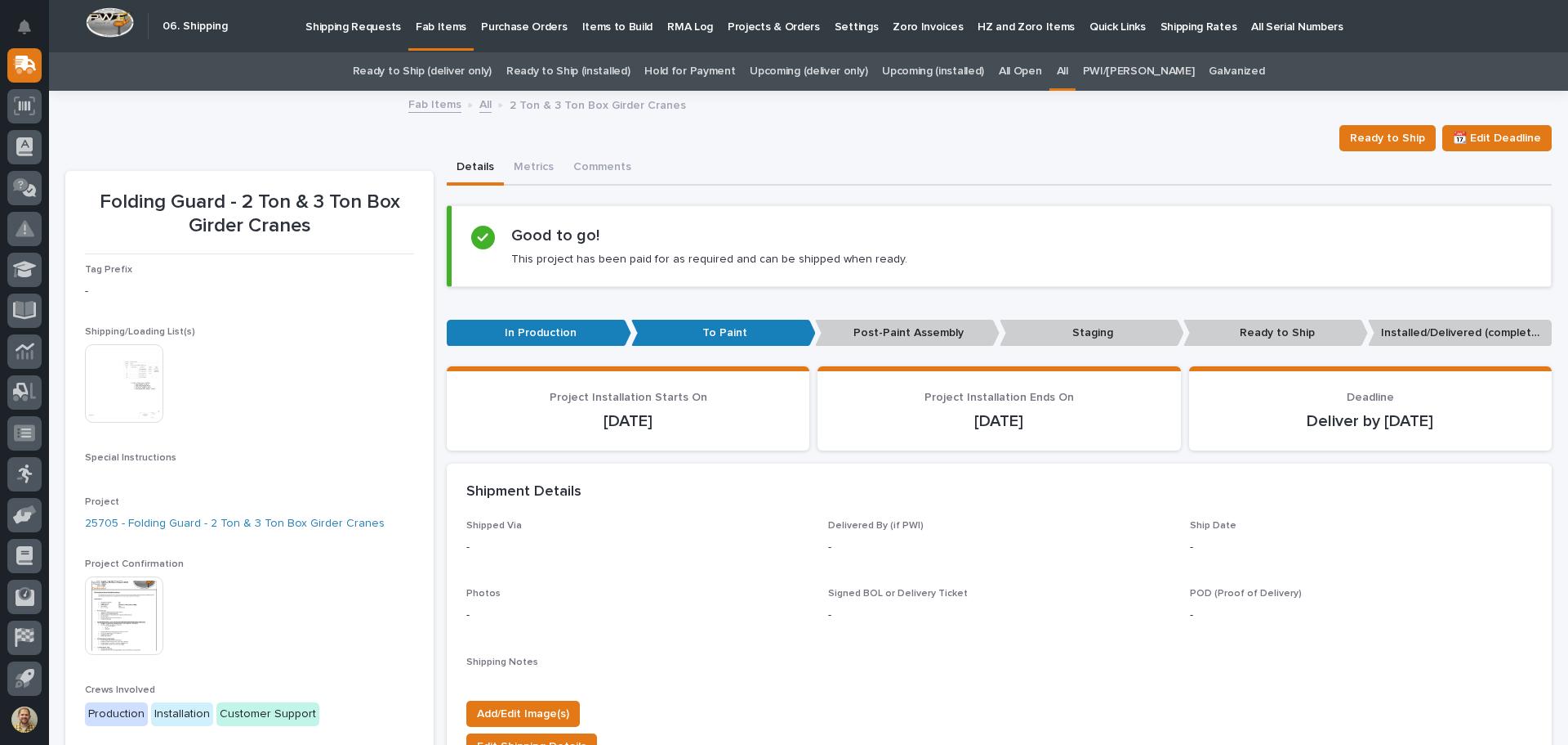
click at [127, 622] on img at bounding box center [124, 615] width 78 height 78
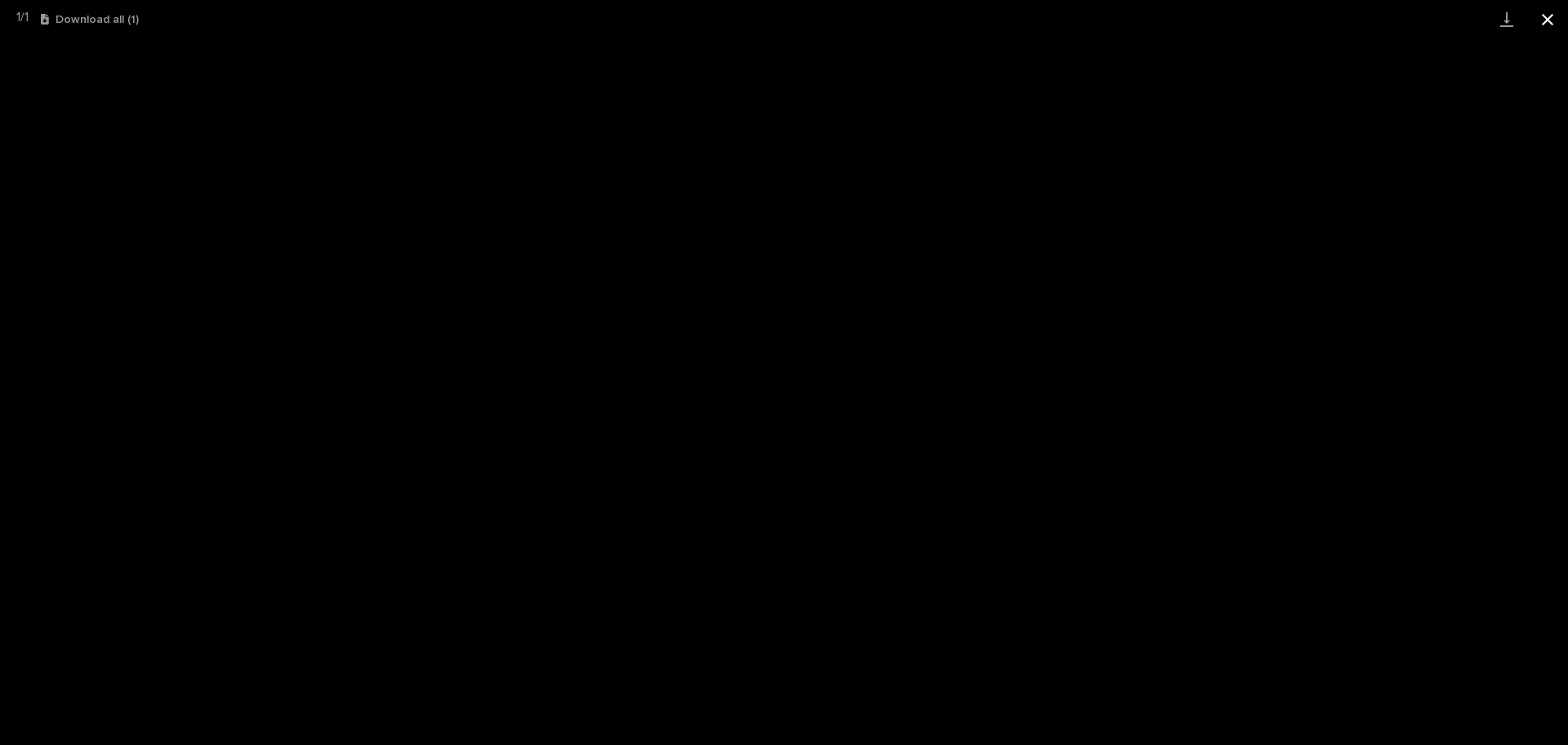
click at [1554, 20] on button "Close gallery" at bounding box center [1547, 19] width 41 height 38
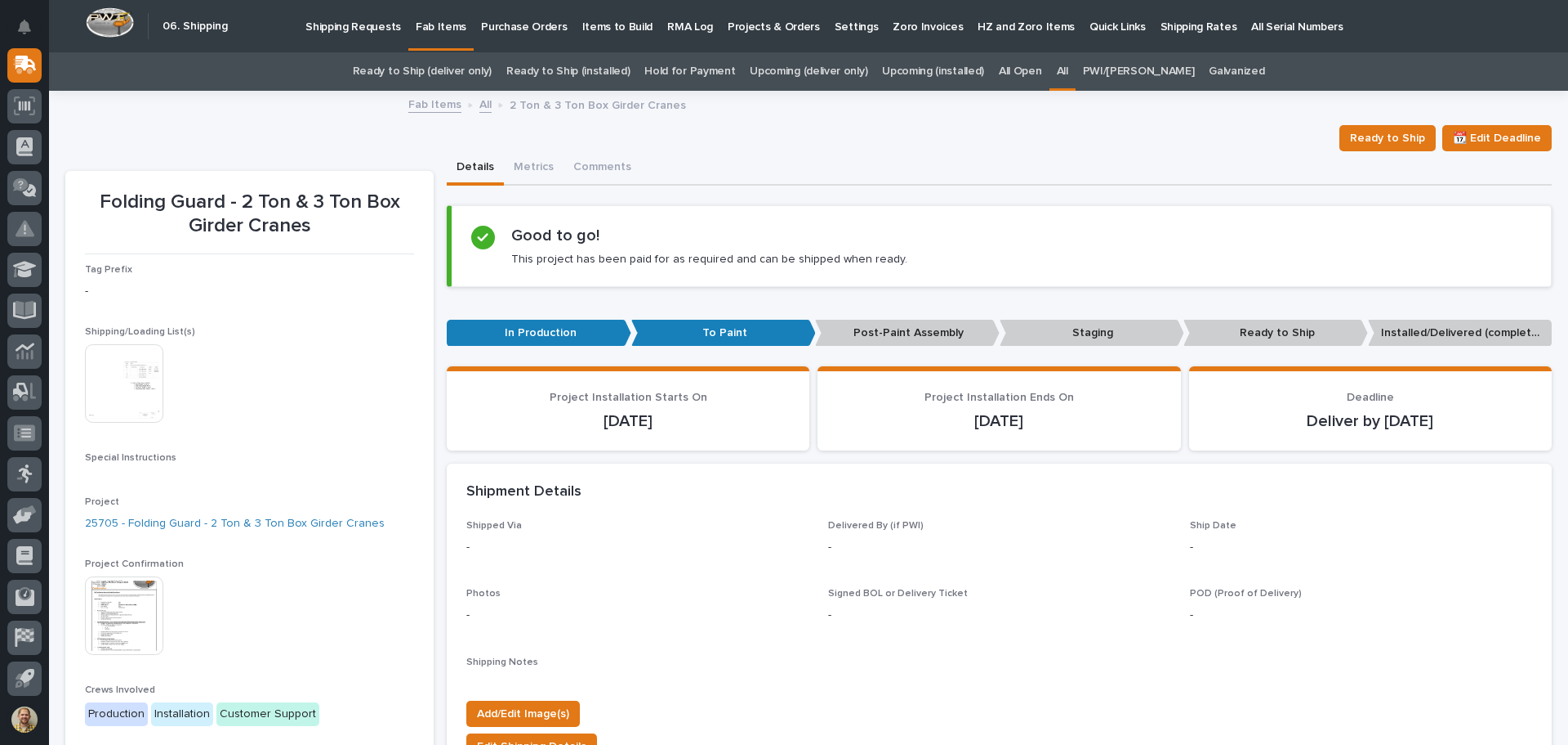
click at [115, 634] on img at bounding box center [124, 615] width 78 height 78
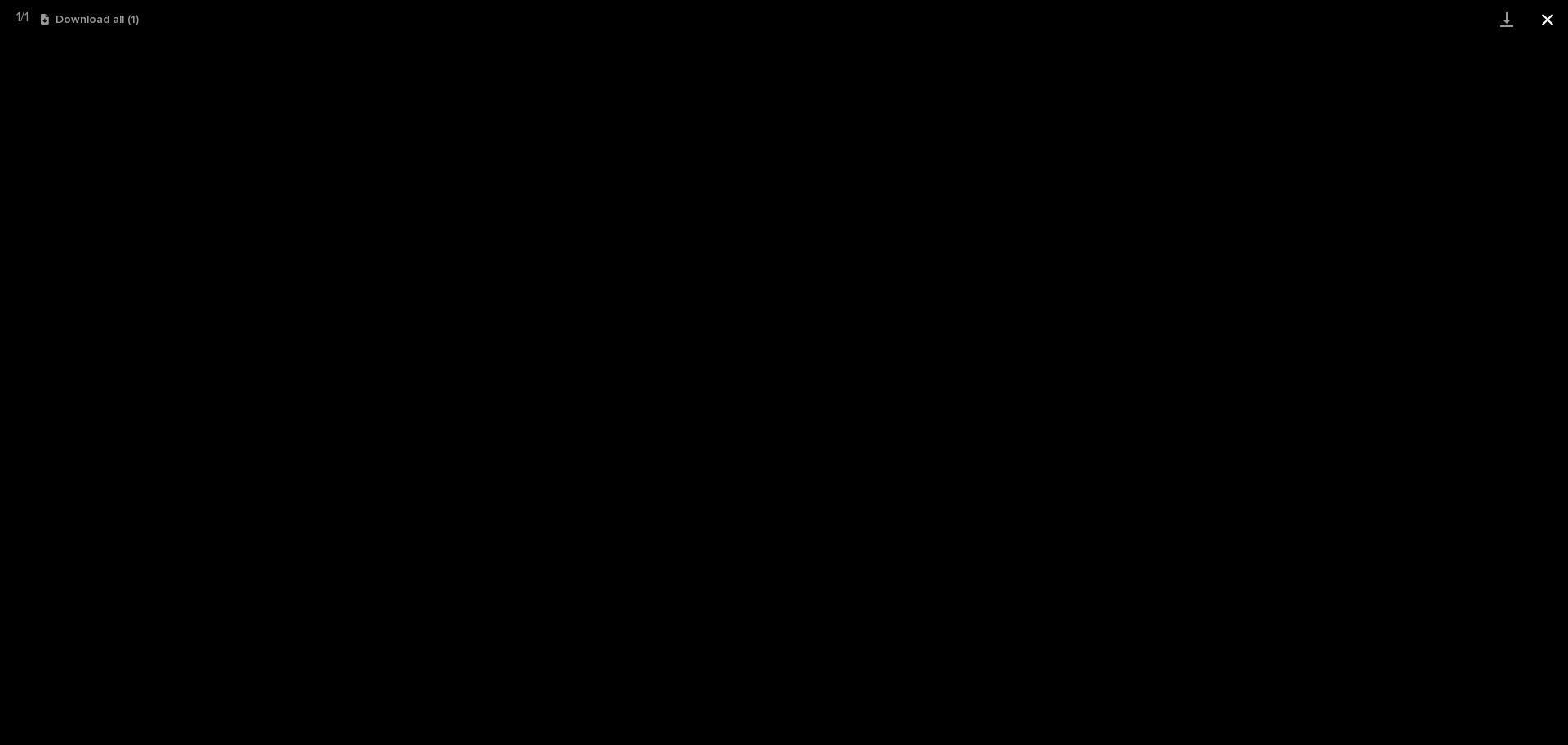
click at [1544, 26] on button "Close gallery" at bounding box center [1547, 19] width 41 height 38
